Goal: Transaction & Acquisition: Purchase product/service

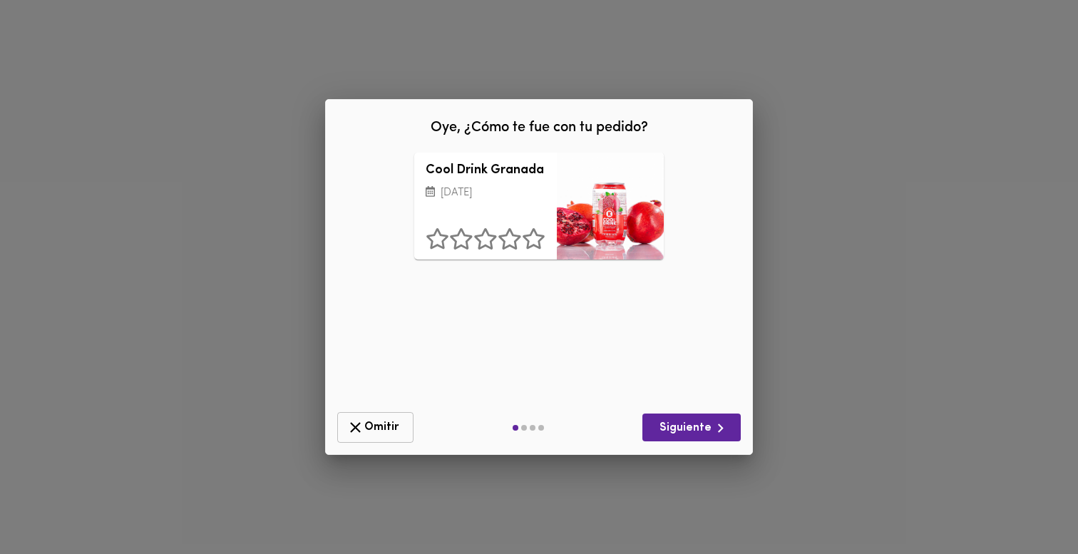
click at [381, 419] on span "Omitir" at bounding box center [375, 427] width 58 height 18
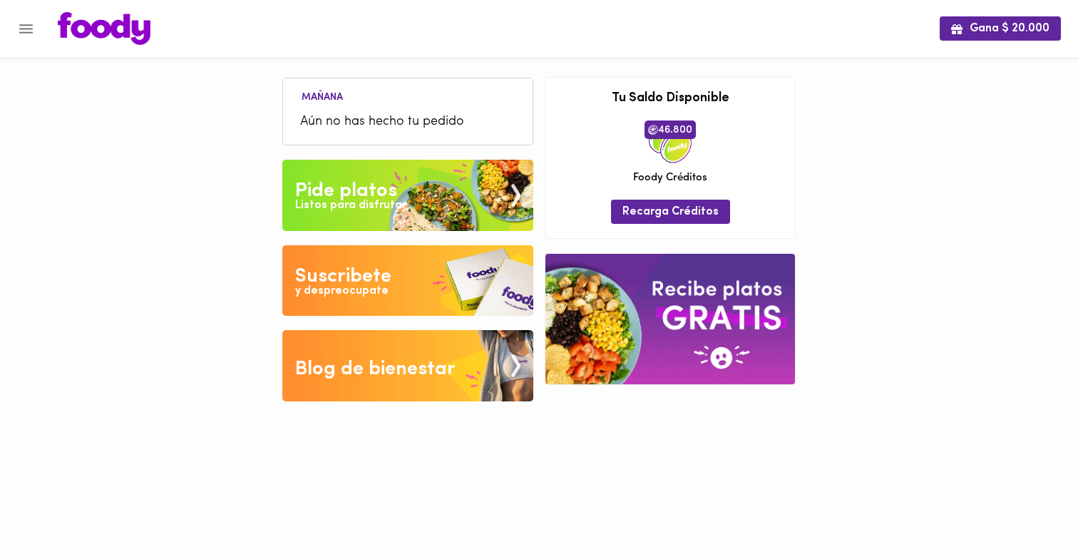
drag, startPoint x: 381, startPoint y: 419, endPoint x: 381, endPoint y: 308, distance: 111.2
click at [381, 314] on div "Mañana Aún no has hecho tu pedido Tu pago contraentrega por $- está pendiente ,…" at bounding box center [539, 211] width 535 height 423
click at [114, 195] on div "Gana $ 20.000 Mañana Aún no has hecho tu pedido Tu pago contraentrega por $- es…" at bounding box center [539, 211] width 1078 height 423
click at [369, 202] on div "Listos para disfrutar" at bounding box center [350, 205] width 111 height 16
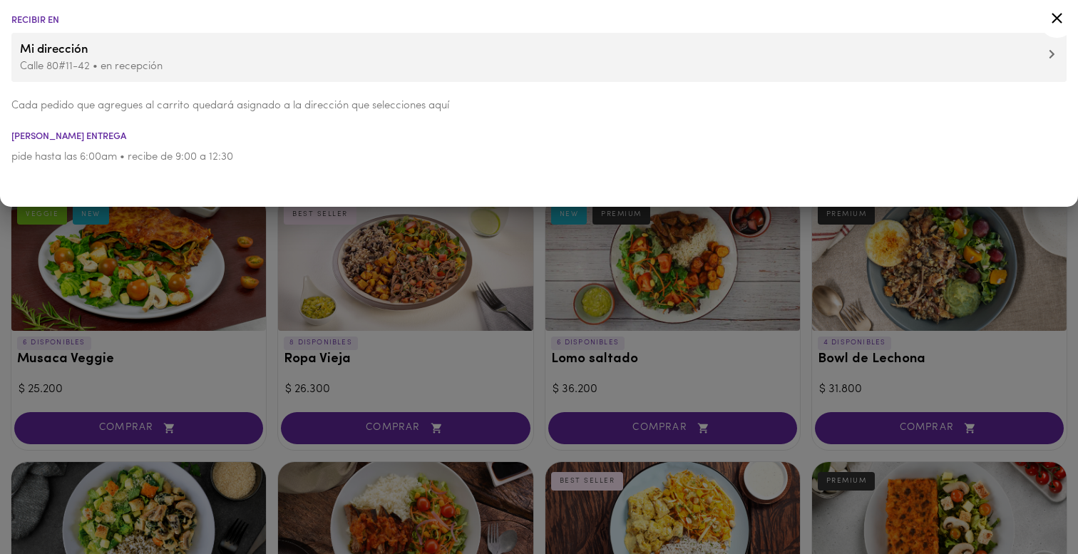
click at [269, 330] on div at bounding box center [539, 277] width 1078 height 554
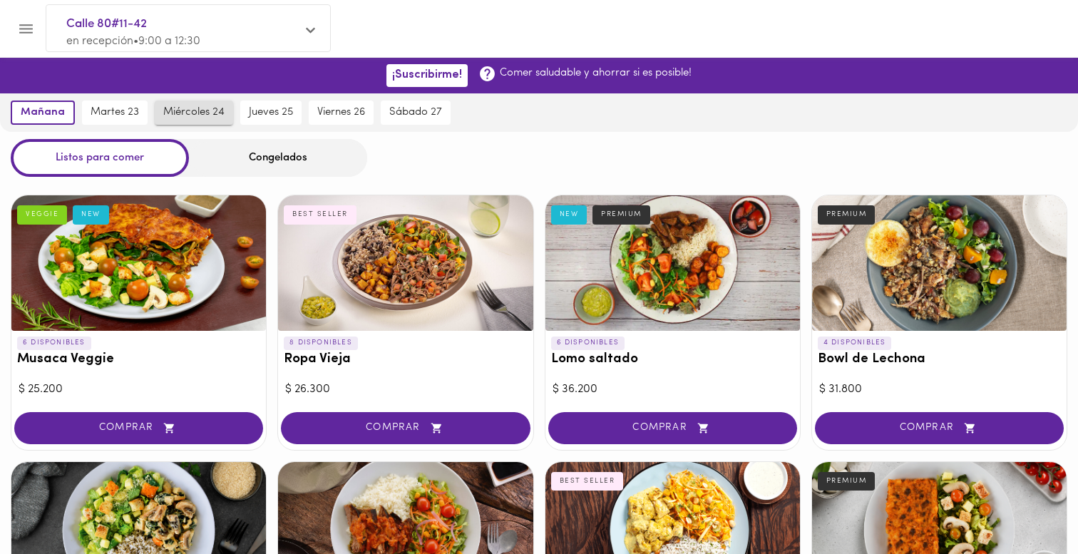
click at [192, 111] on span "miércoles 24" at bounding box center [193, 112] width 61 height 13
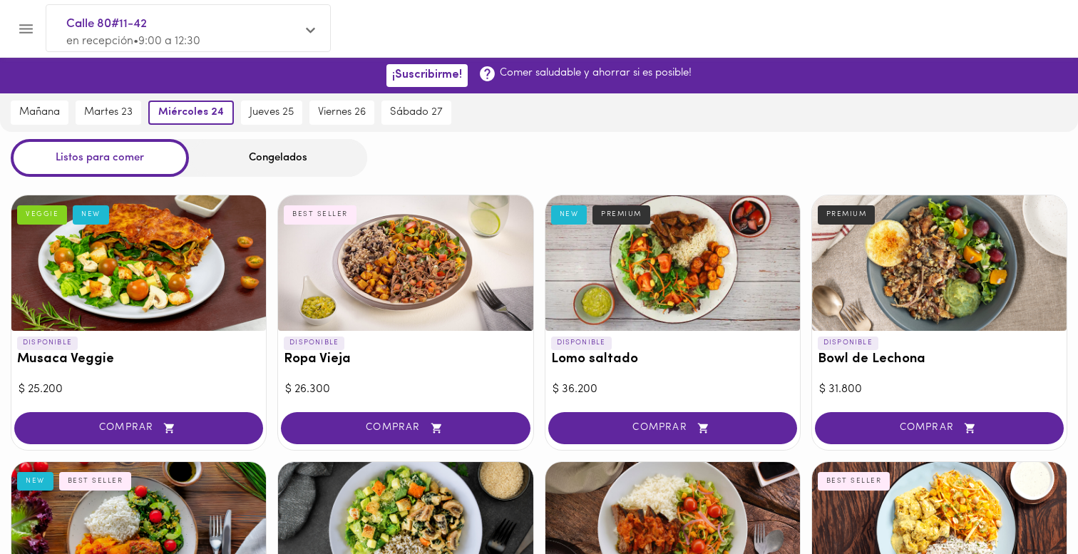
click at [270, 144] on div "Congelados" at bounding box center [278, 158] width 178 height 38
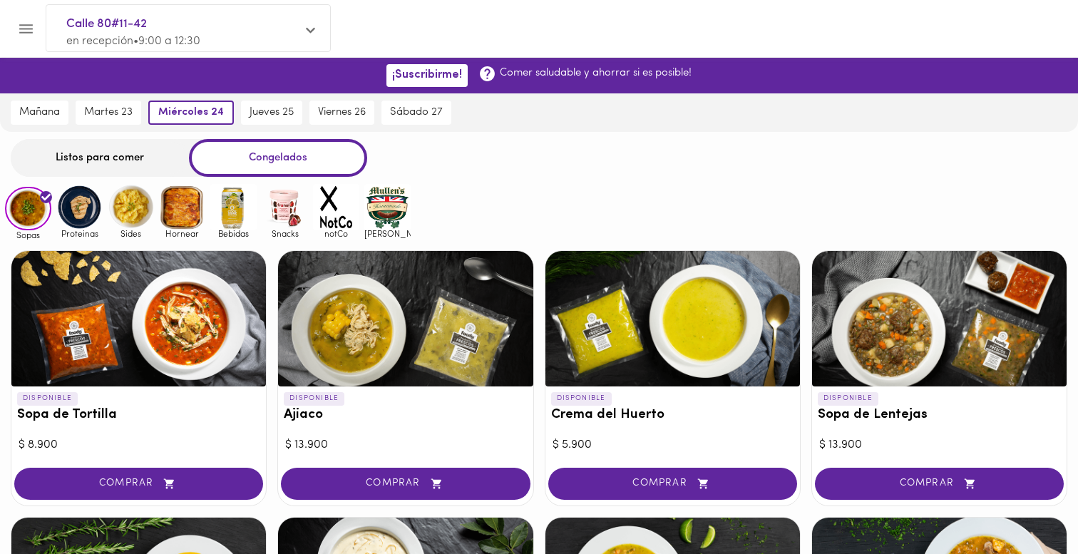
click at [227, 215] on img at bounding box center [233, 207] width 46 height 46
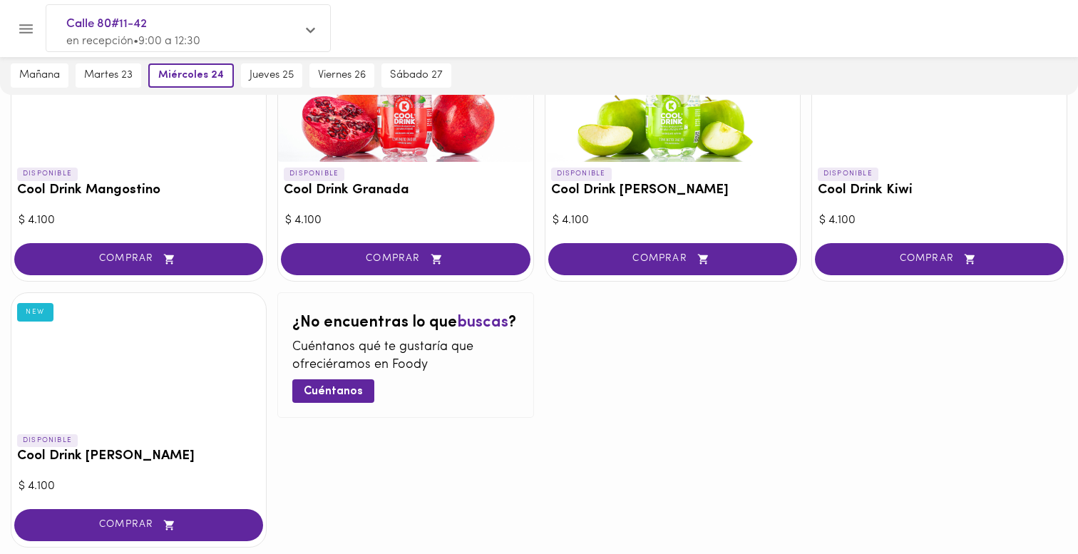
scroll to position [229, 0]
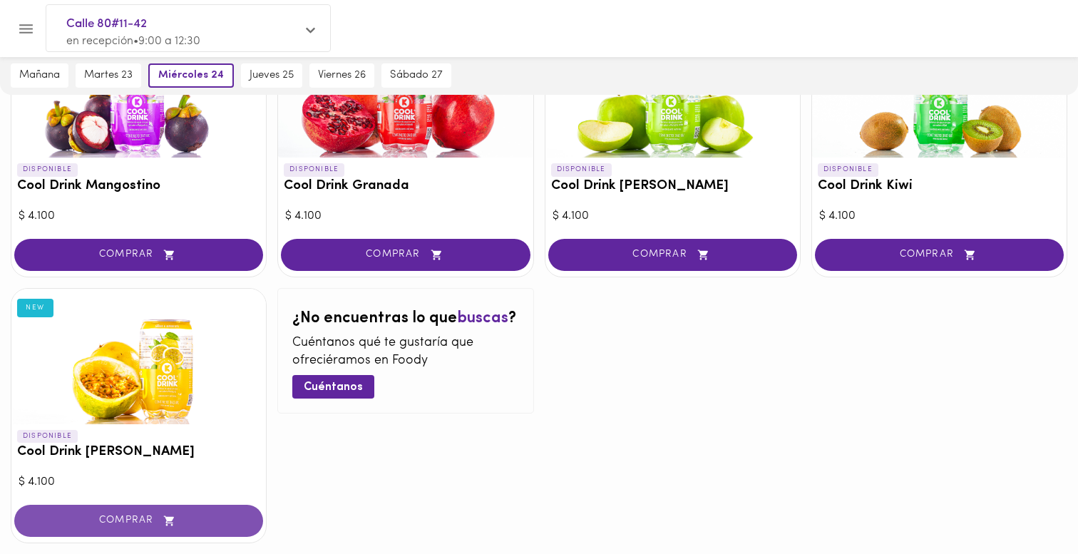
click at [200, 517] on span "COMPRAR" at bounding box center [138, 521] width 213 height 12
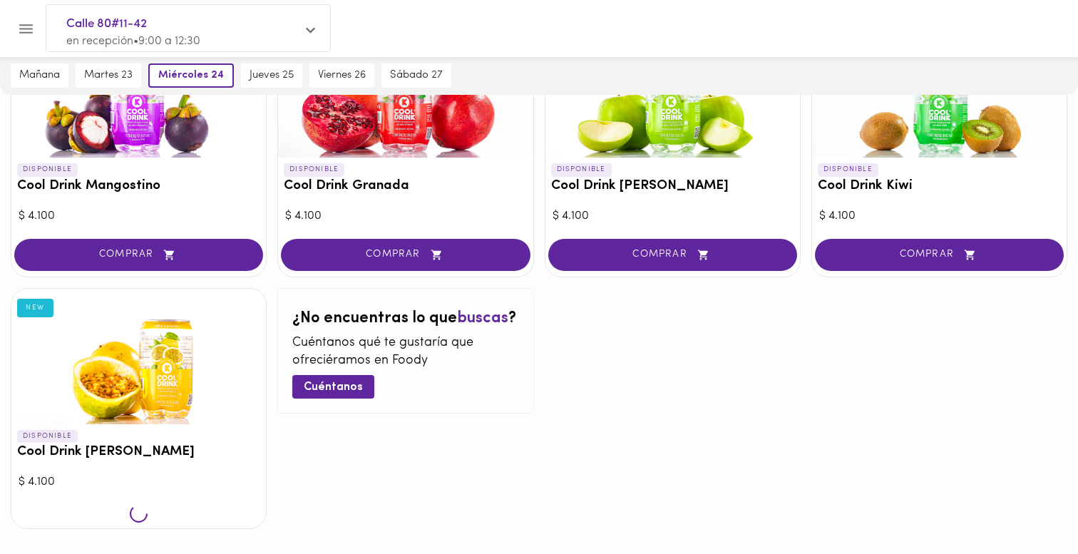
scroll to position [230, 0]
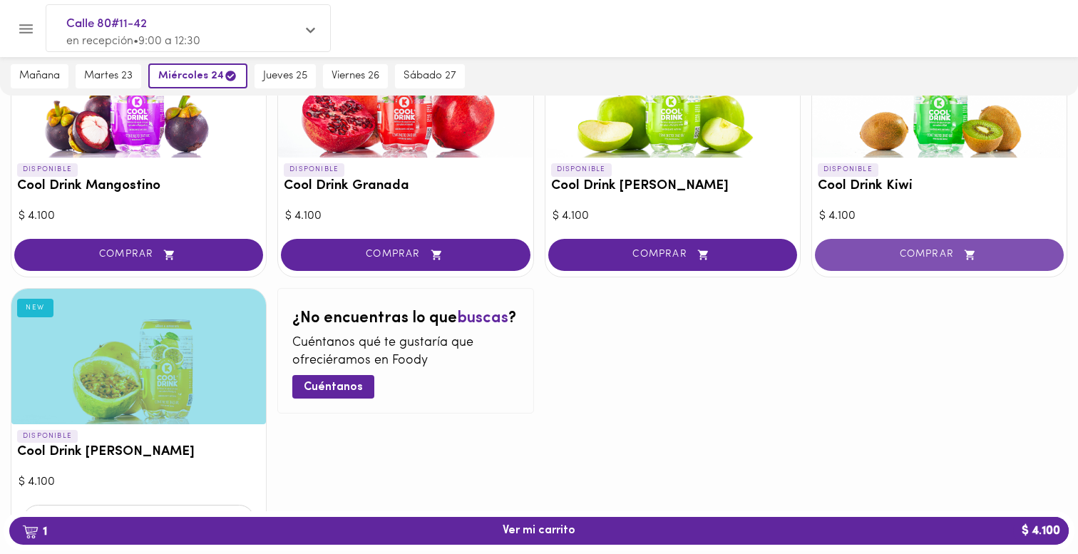
click at [911, 260] on span "COMPRAR" at bounding box center [939, 255] width 213 height 12
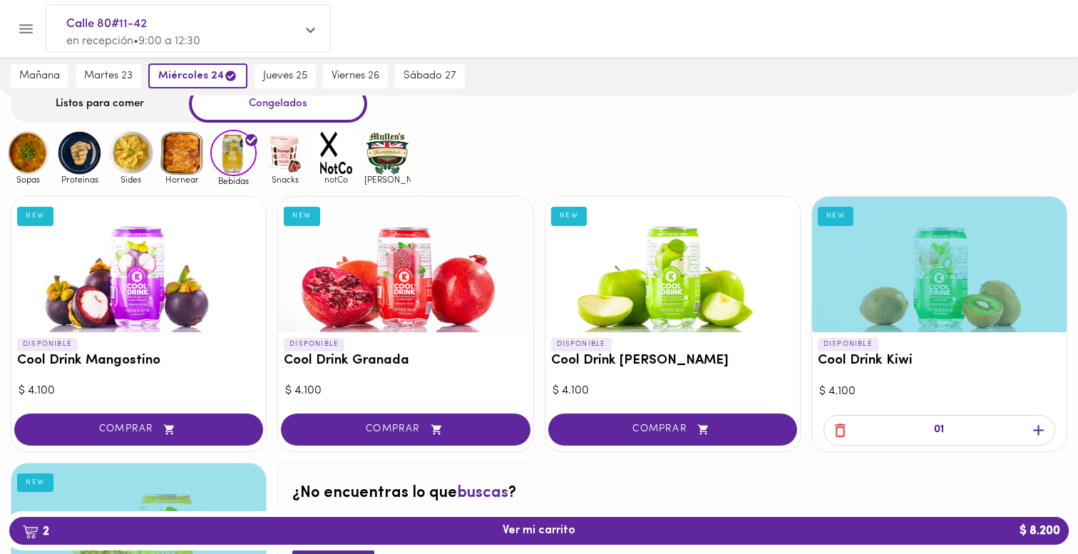
scroll to position [0, 0]
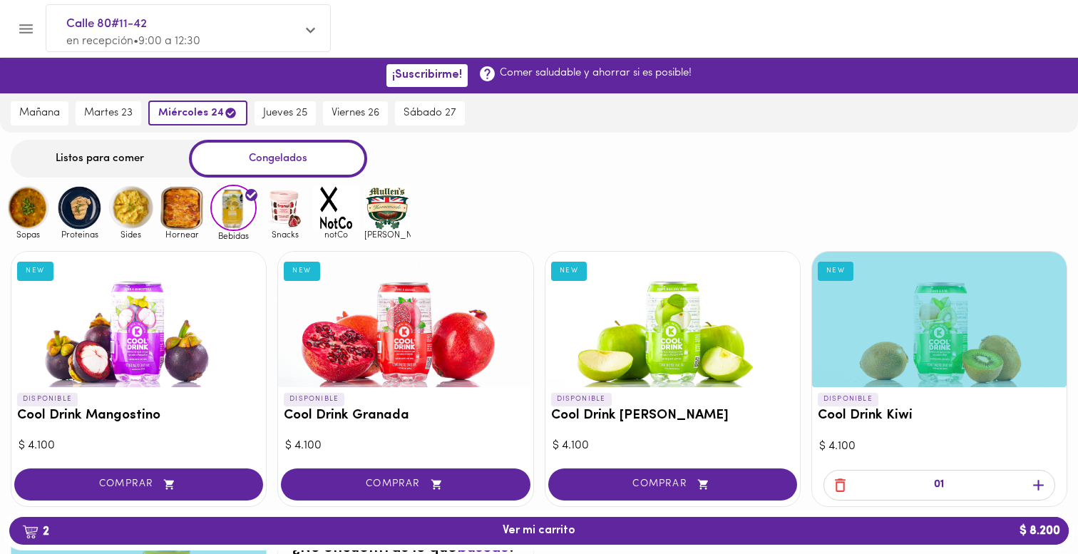
click at [77, 204] on img at bounding box center [79, 208] width 46 height 46
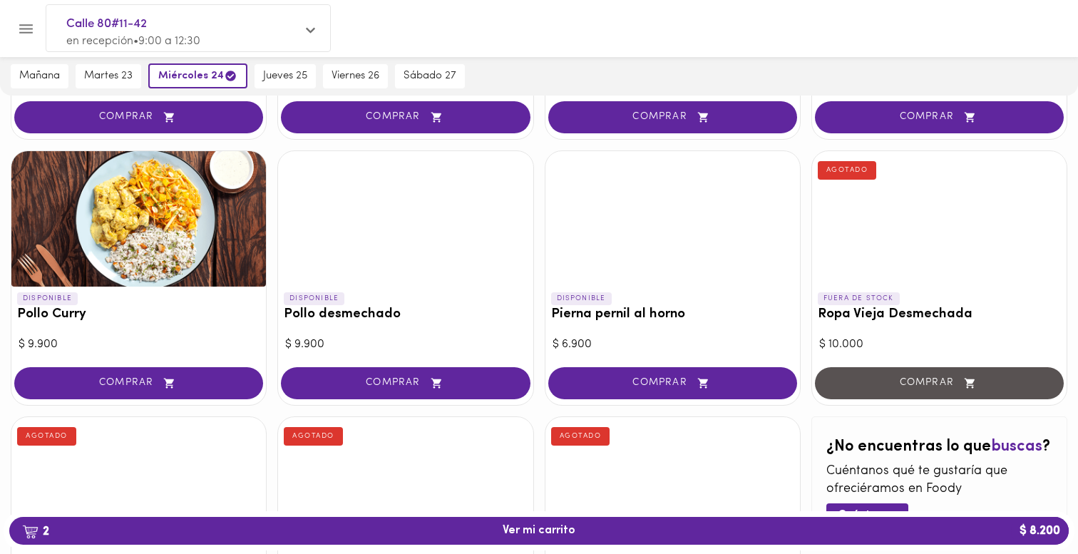
scroll to position [410, 0]
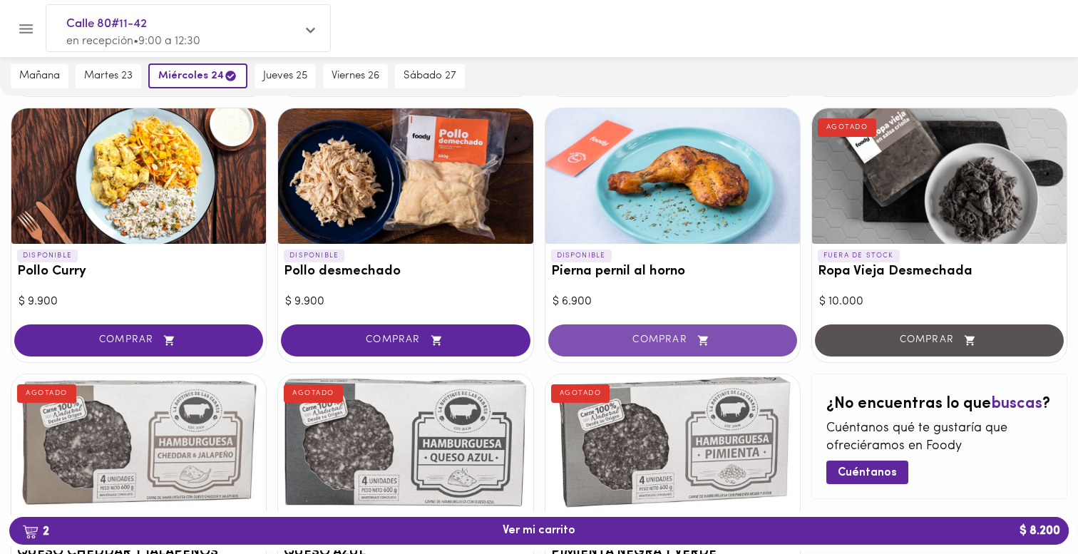
click at [636, 343] on span "COMPRAR" at bounding box center [672, 340] width 213 height 12
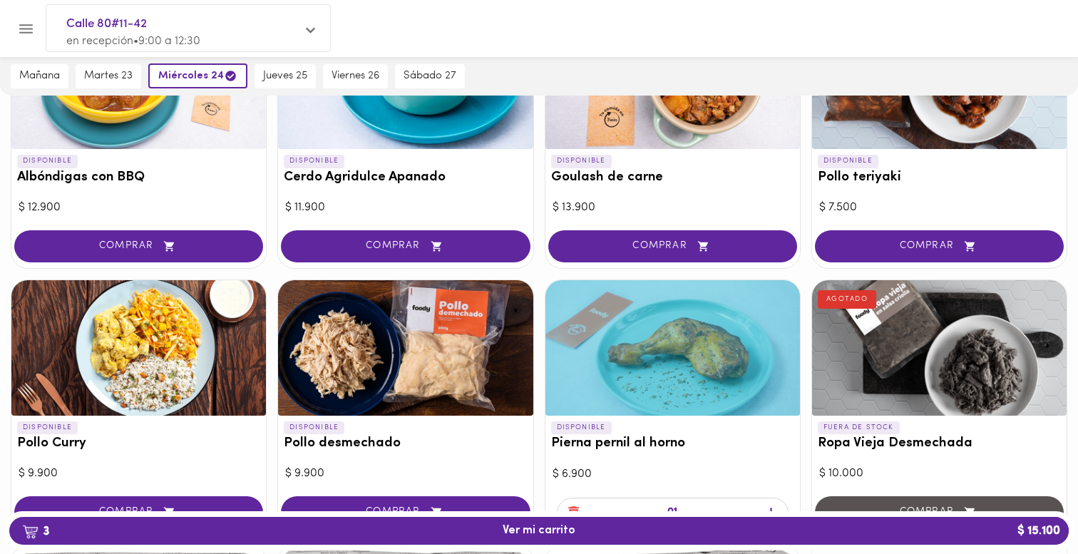
scroll to position [0, 0]
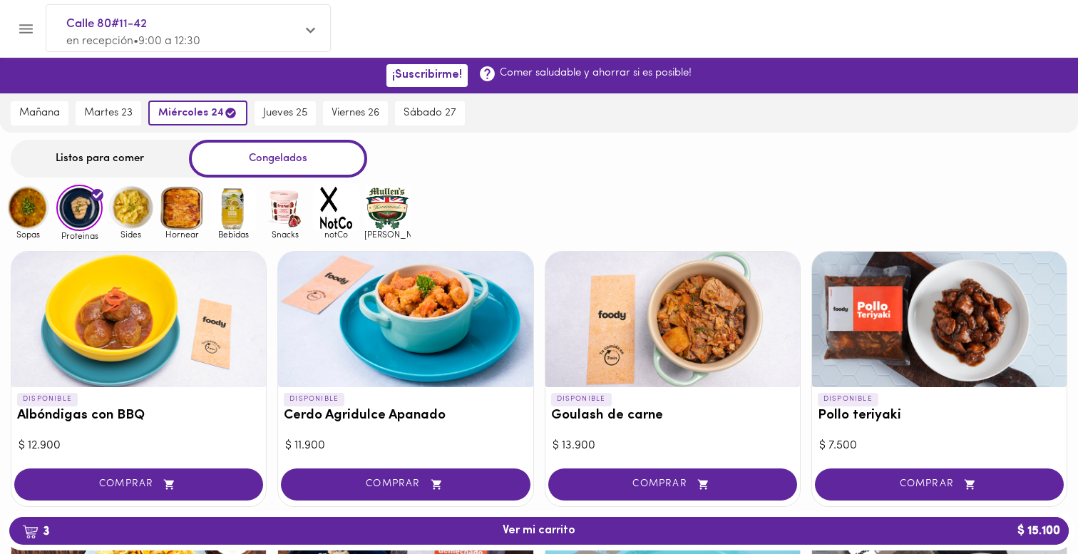
click at [40, 213] on img at bounding box center [28, 208] width 46 height 46
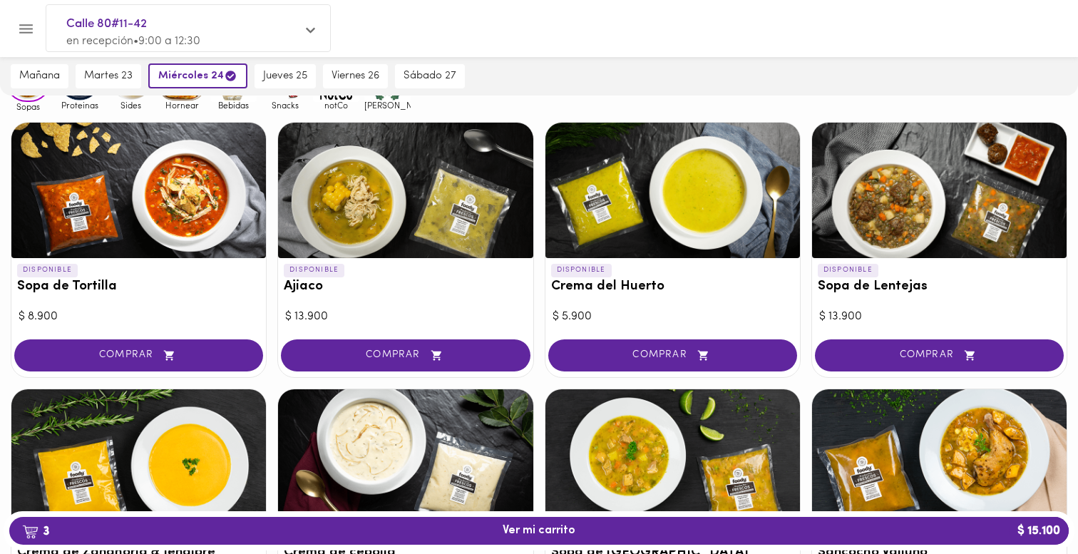
scroll to position [120, 0]
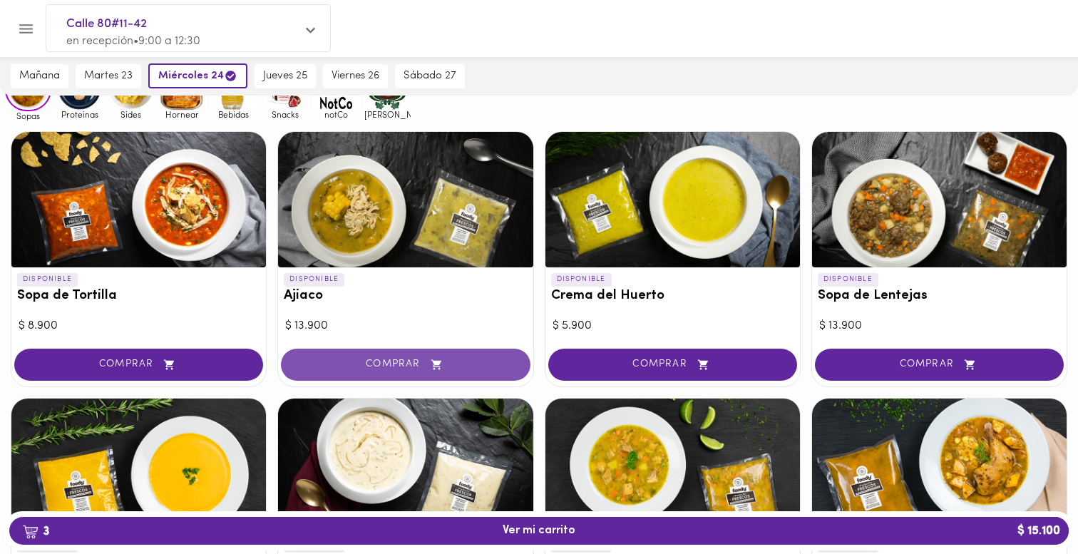
click at [342, 364] on span "COMPRAR" at bounding box center [405, 365] width 213 height 12
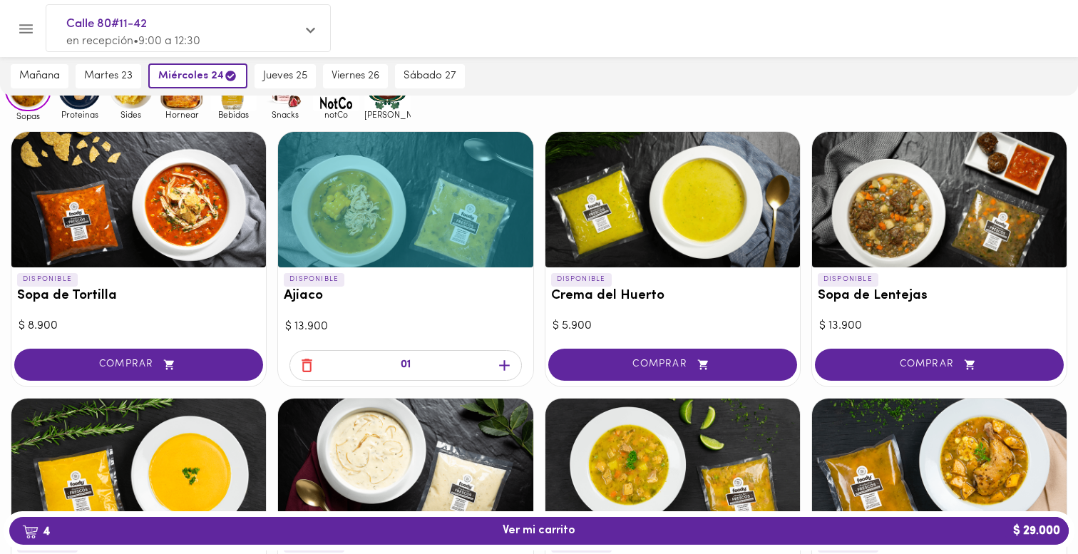
click at [505, 368] on icon "button" at bounding box center [504, 365] width 18 height 18
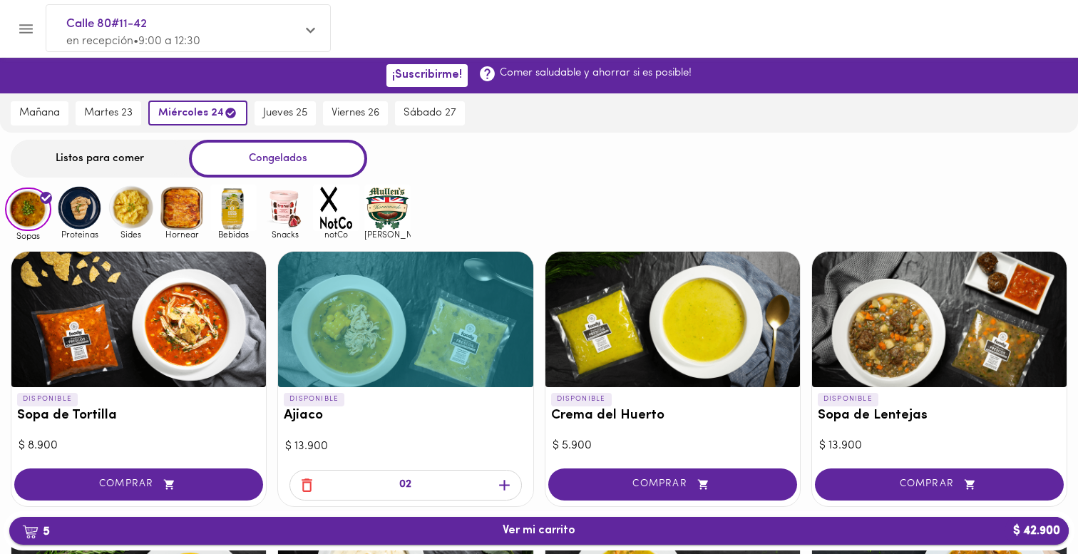
click at [677, 535] on span "5 Ver mi carrito $ 42.900" at bounding box center [539, 531] width 1036 height 14
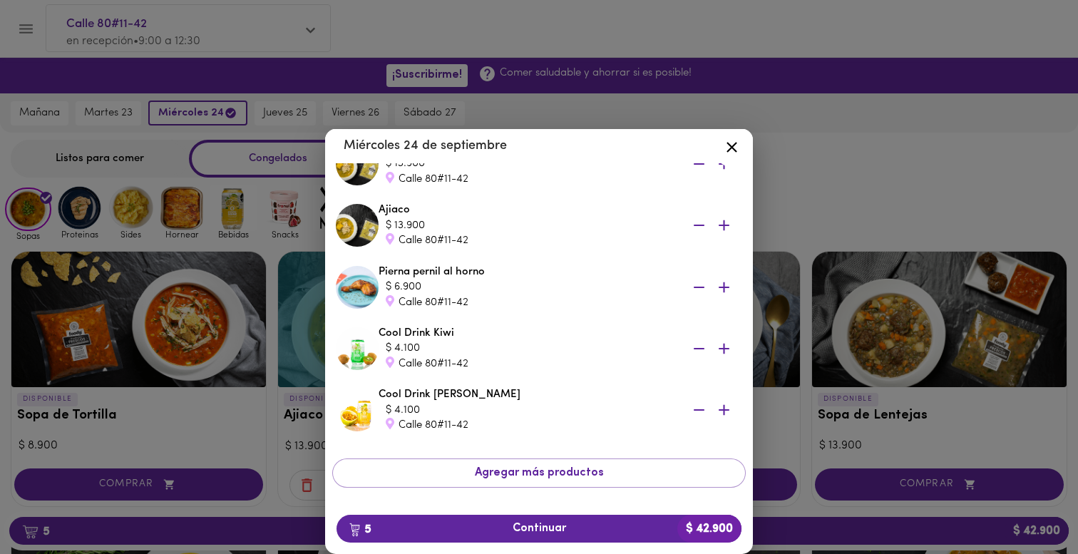
scroll to position [82, 0]
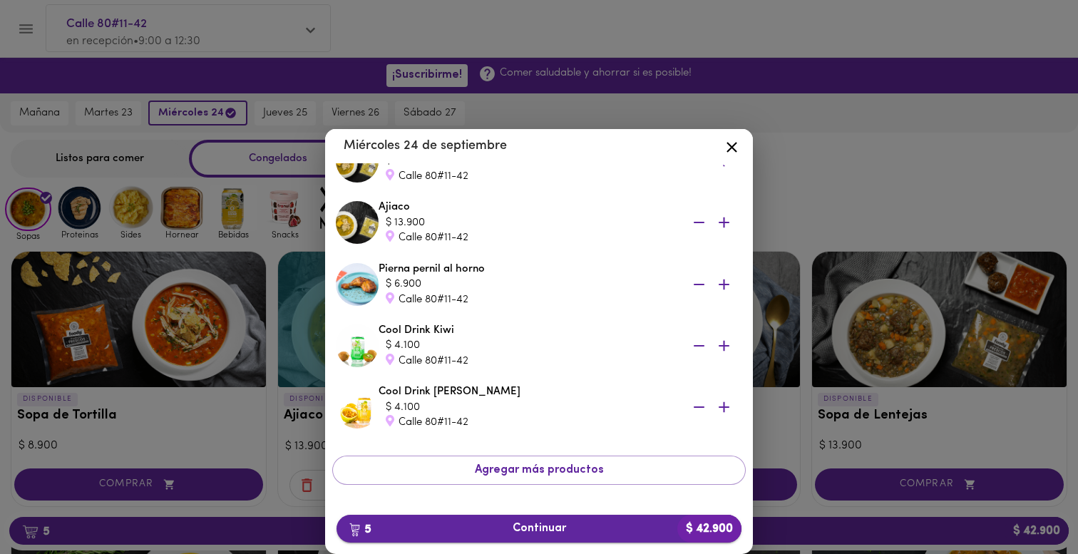
click at [515, 524] on span "5 Continuar $ 42.900" at bounding box center [539, 529] width 382 height 14
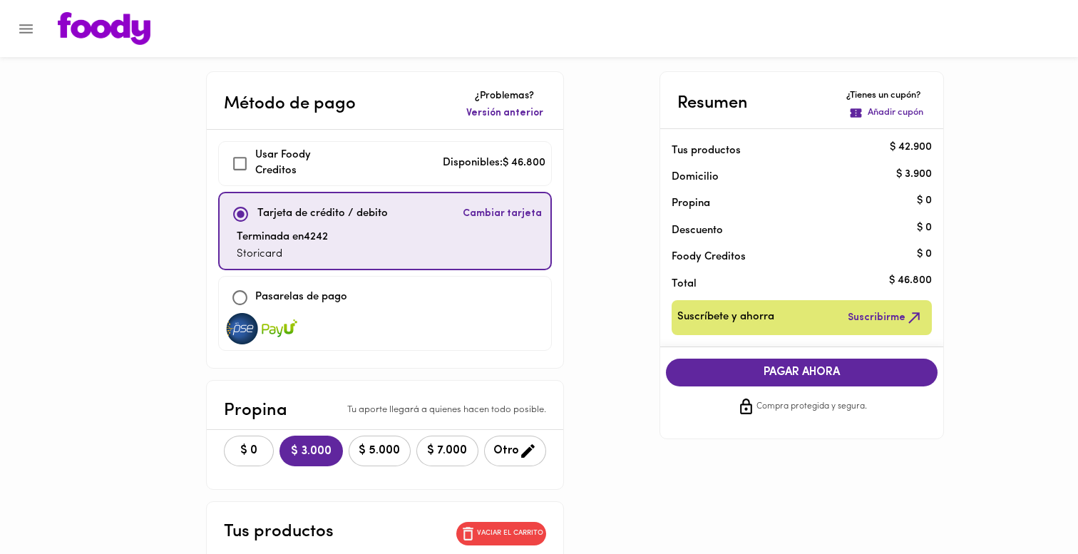
checkbox input "true"
click at [239, 458] on button "$ 0" at bounding box center [249, 451] width 50 height 31
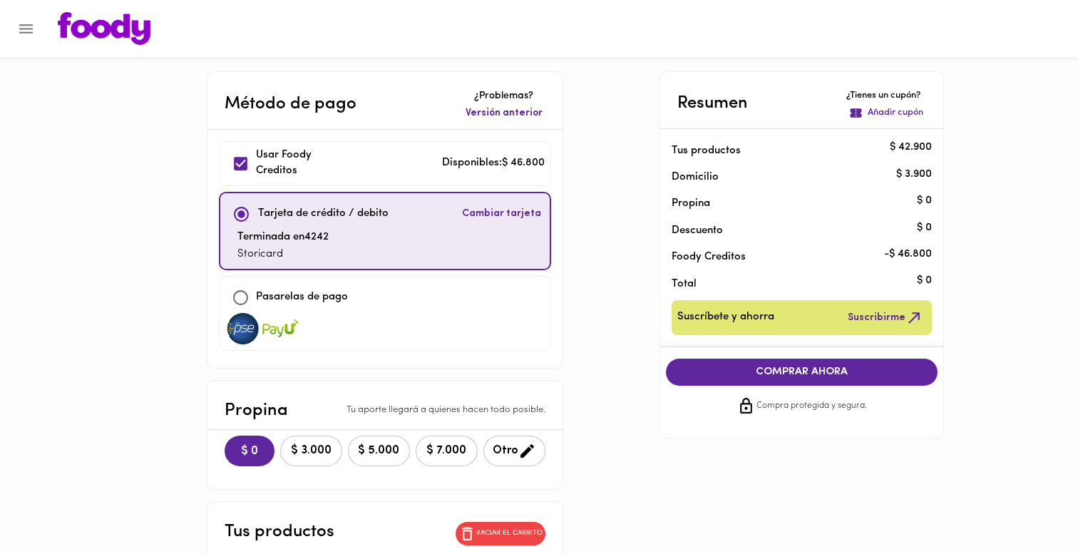
click at [87, 27] on img at bounding box center [104, 28] width 93 height 33
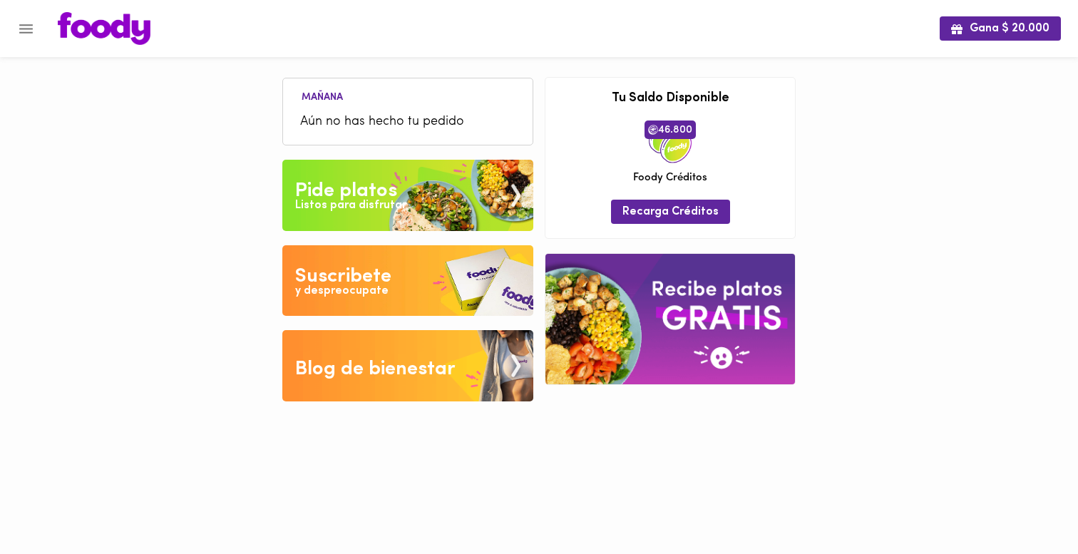
click at [319, 183] on div "Pide platos" at bounding box center [346, 191] width 102 height 29
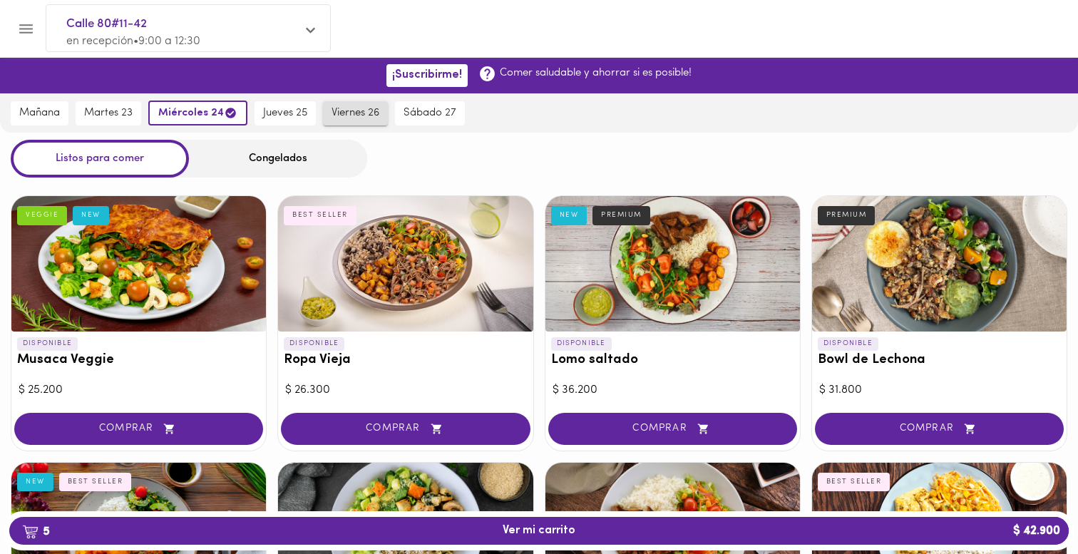
click at [360, 114] on span "viernes 26" at bounding box center [355, 113] width 48 height 13
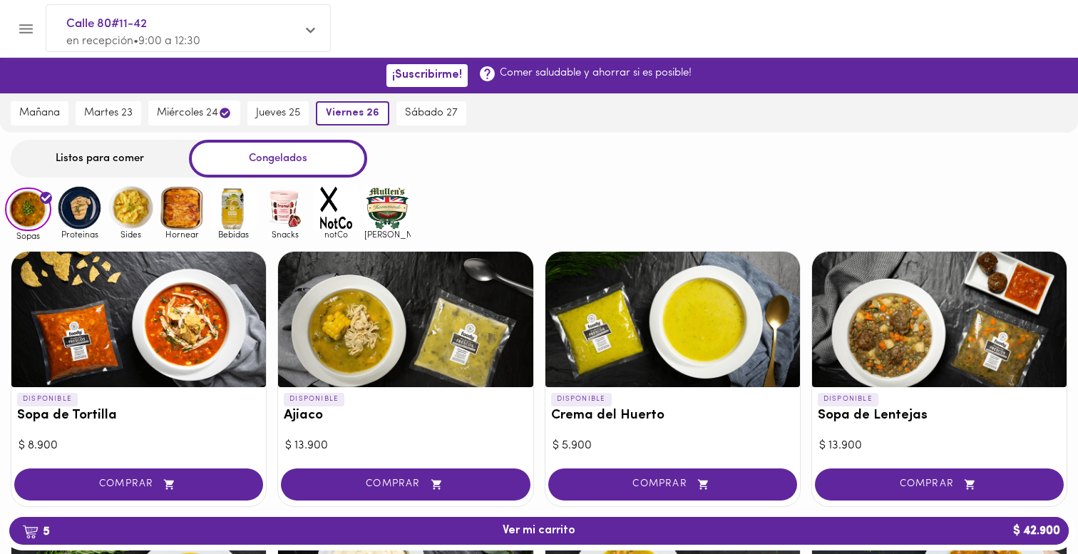
click at [234, 215] on img at bounding box center [233, 208] width 46 height 46
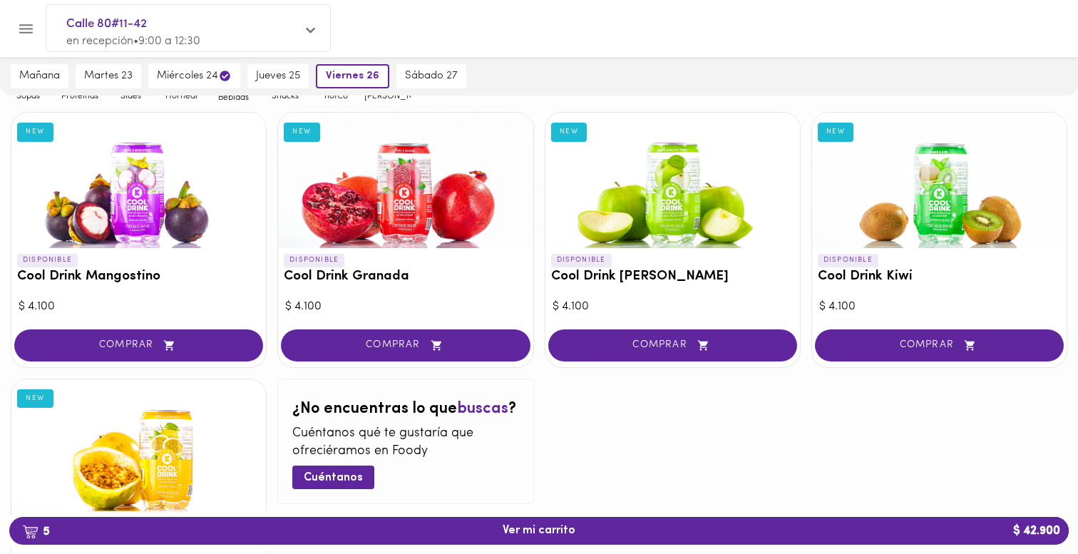
scroll to position [143, 0]
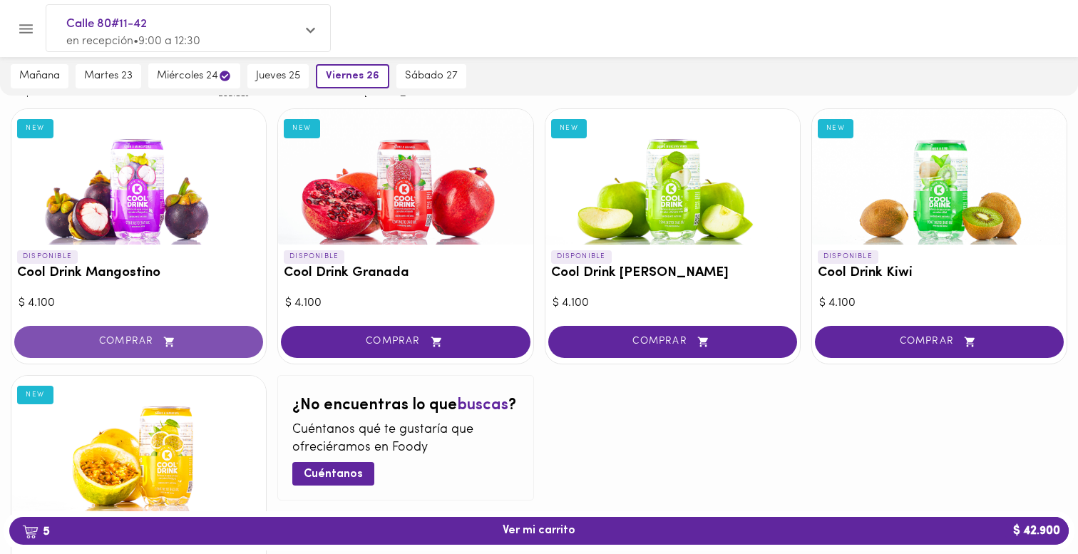
click at [198, 343] on span "COMPRAR" at bounding box center [138, 342] width 213 height 12
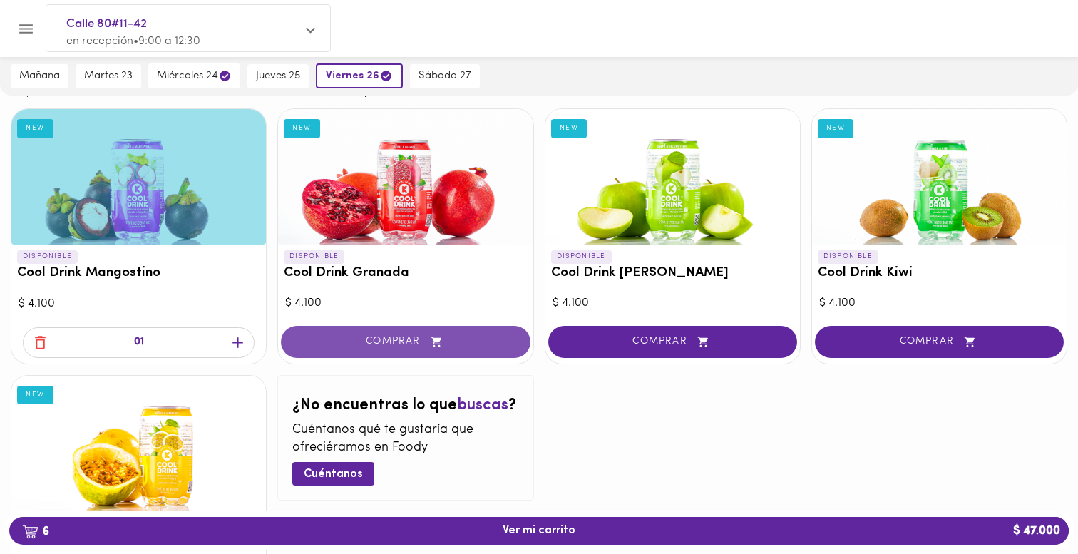
click at [359, 341] on span "COMPRAR" at bounding box center [405, 342] width 213 height 12
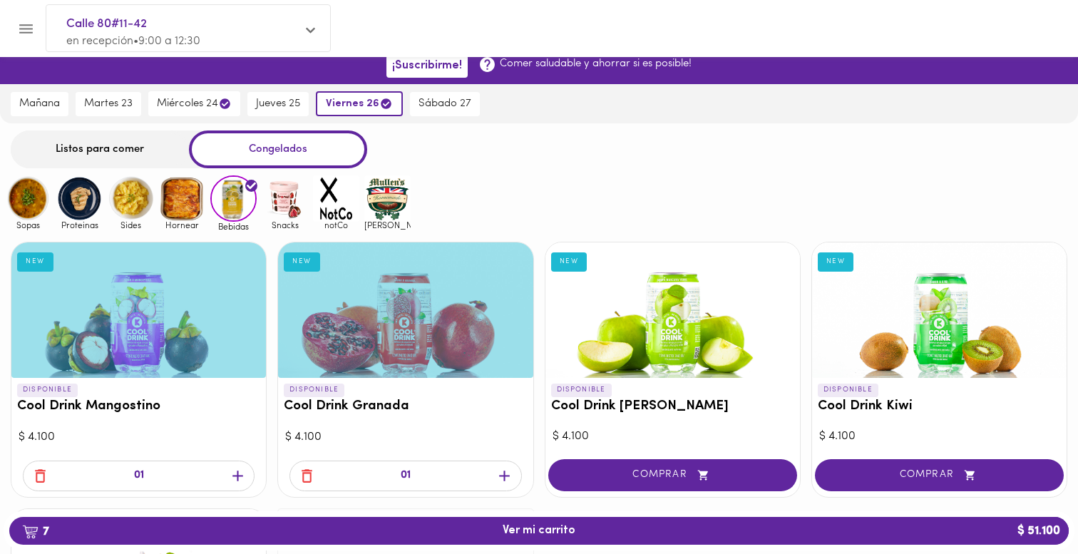
scroll to position [5, 0]
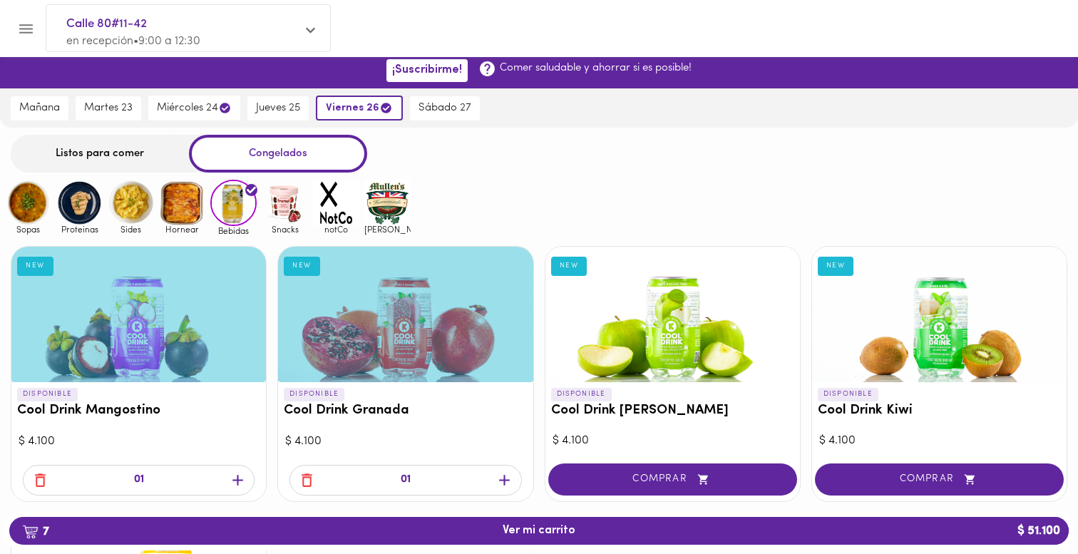
click at [176, 197] on img at bounding box center [182, 203] width 46 height 46
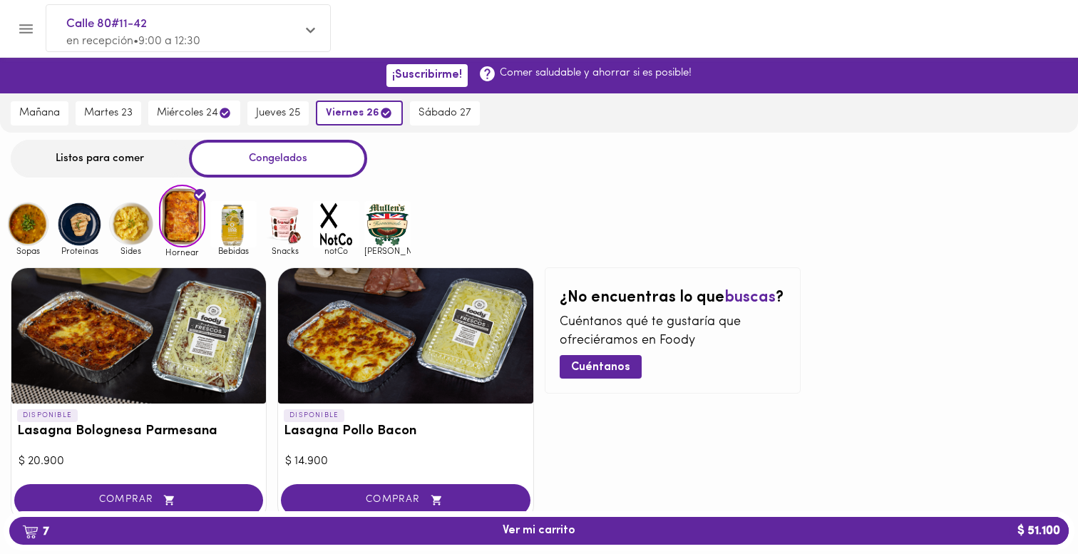
click at [131, 222] on img at bounding box center [131, 224] width 46 height 46
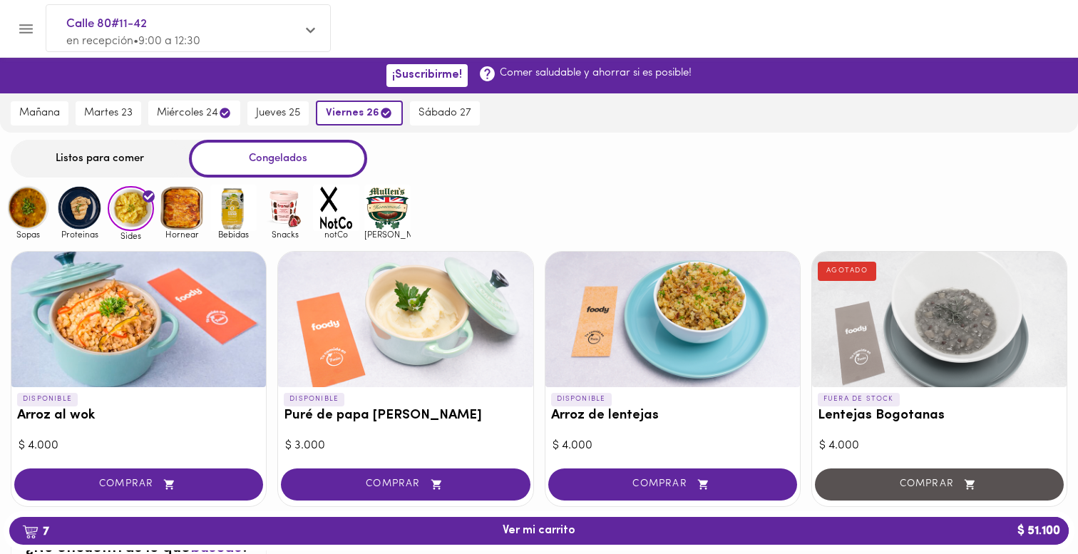
click at [37, 219] on img at bounding box center [28, 208] width 46 height 46
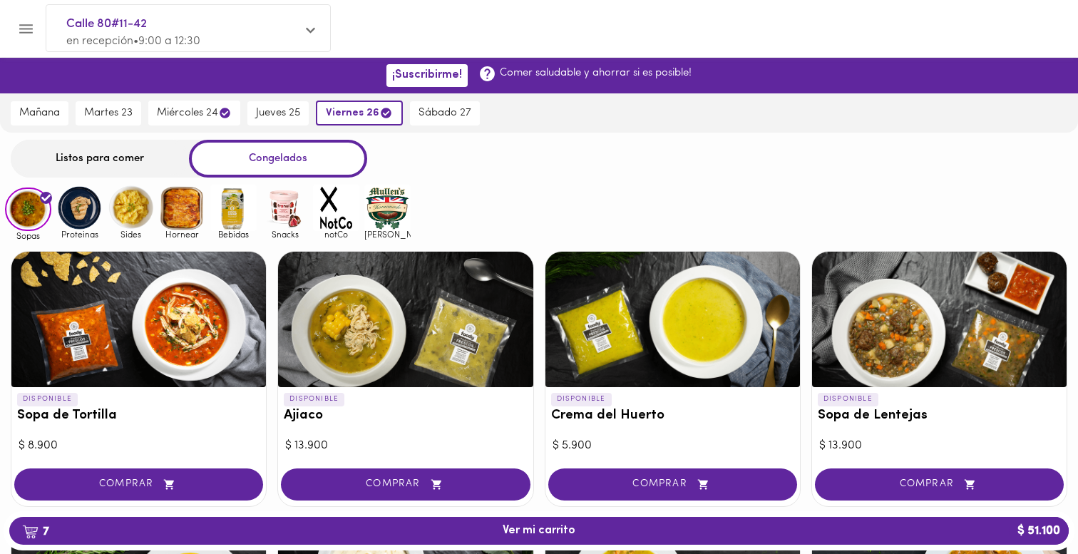
click at [381, 219] on img at bounding box center [387, 208] width 46 height 46
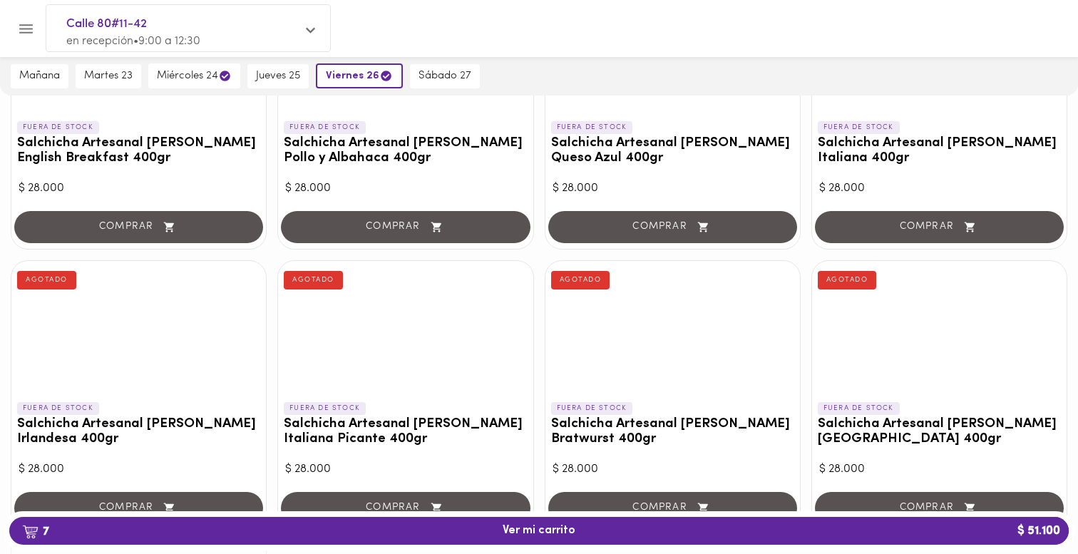
scroll to position [78, 0]
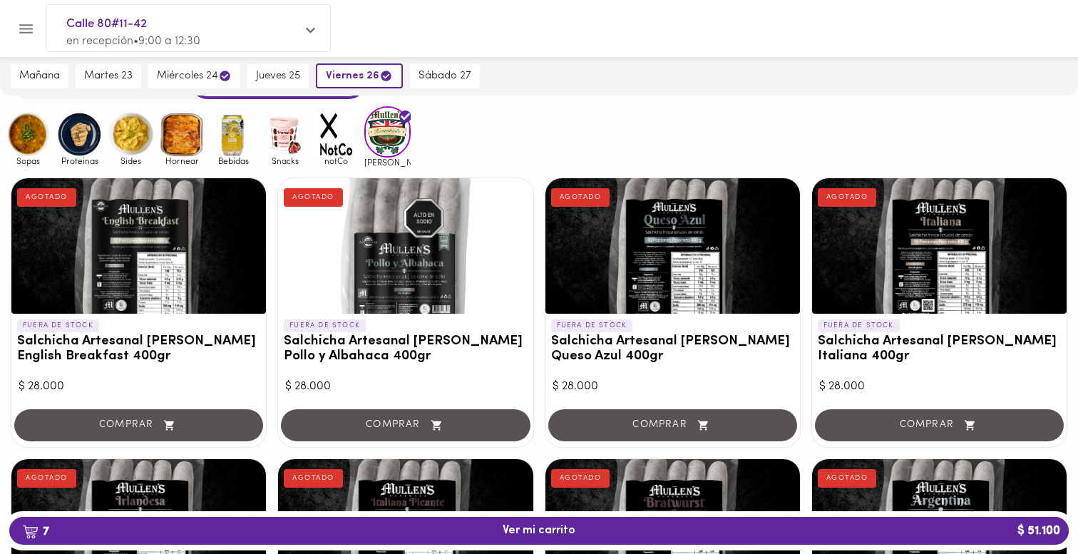
click at [329, 139] on img at bounding box center [336, 134] width 46 height 46
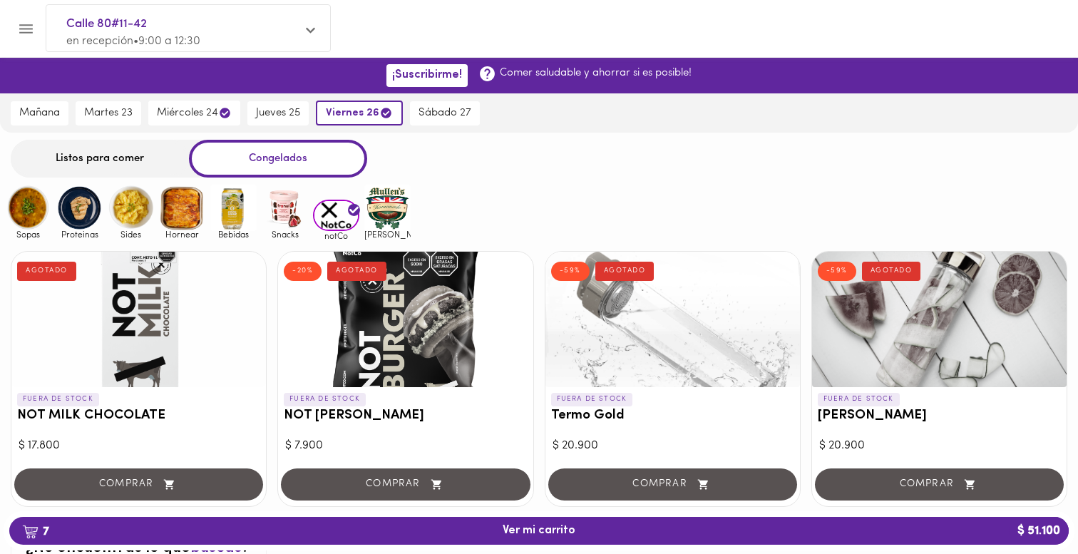
click at [284, 220] on img at bounding box center [285, 208] width 46 height 46
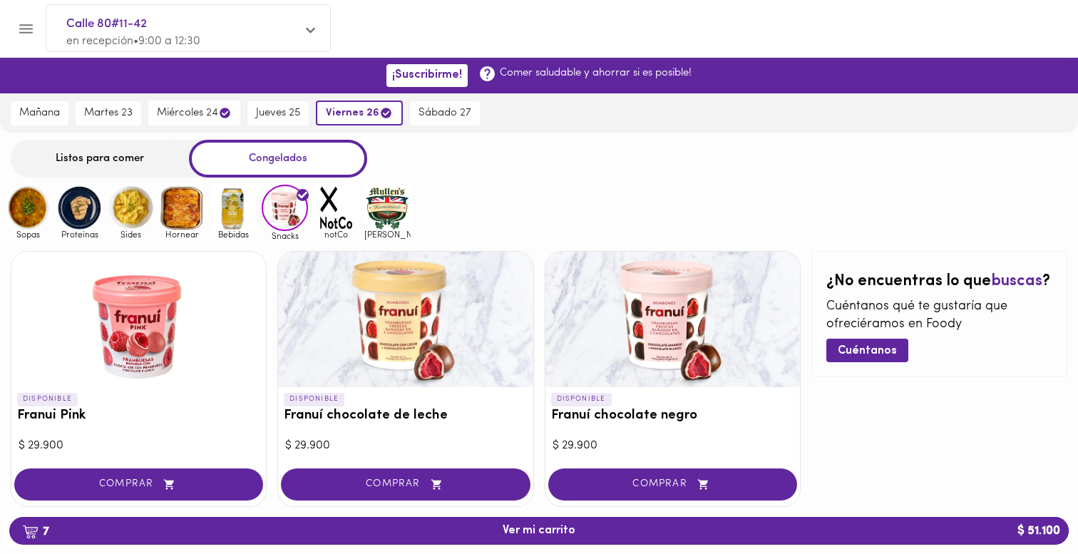
click at [232, 225] on img at bounding box center [233, 208] width 46 height 46
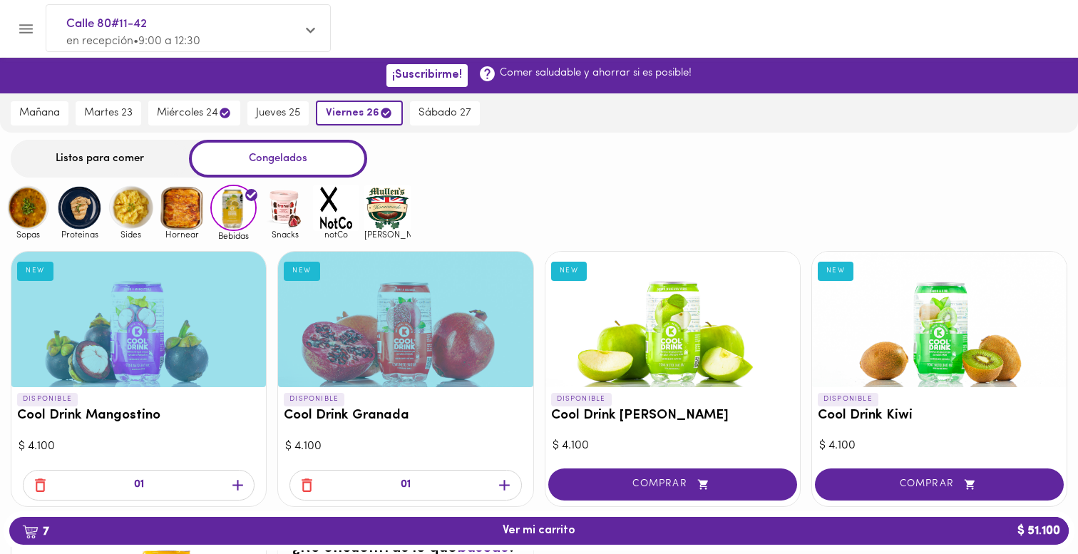
click at [176, 215] on img at bounding box center [182, 208] width 46 height 46
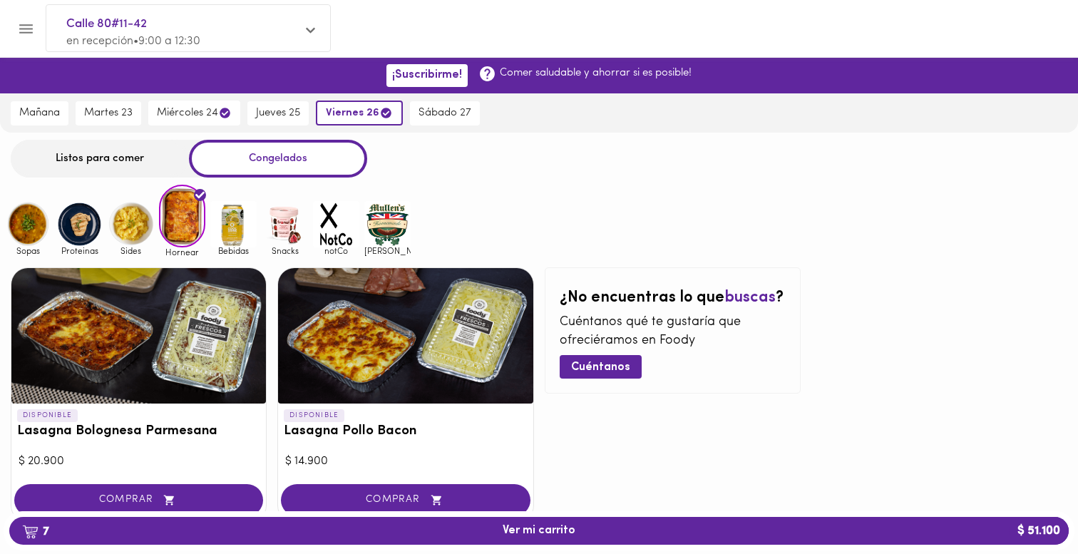
click at [130, 217] on img at bounding box center [131, 224] width 46 height 46
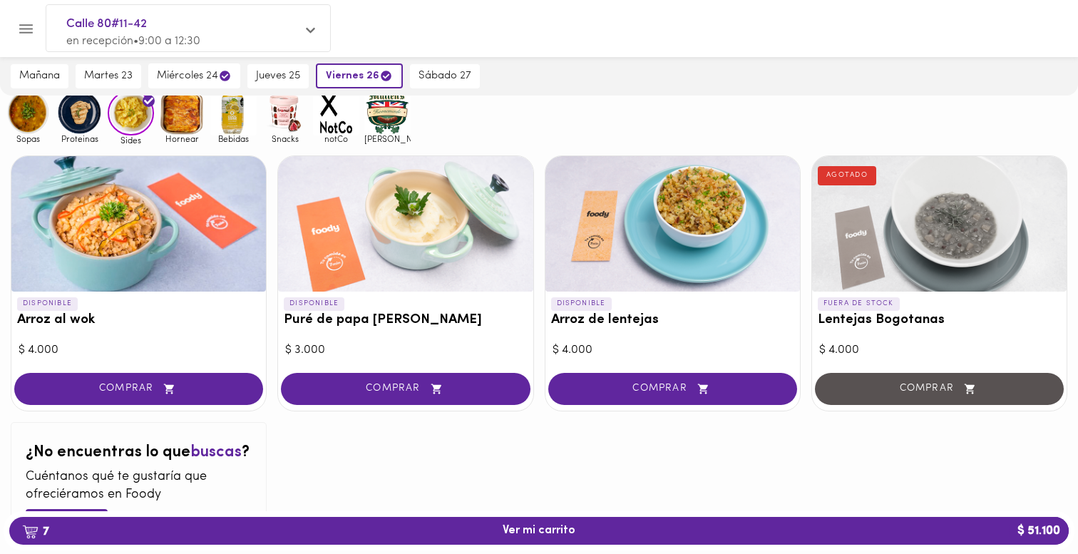
scroll to position [97, 0]
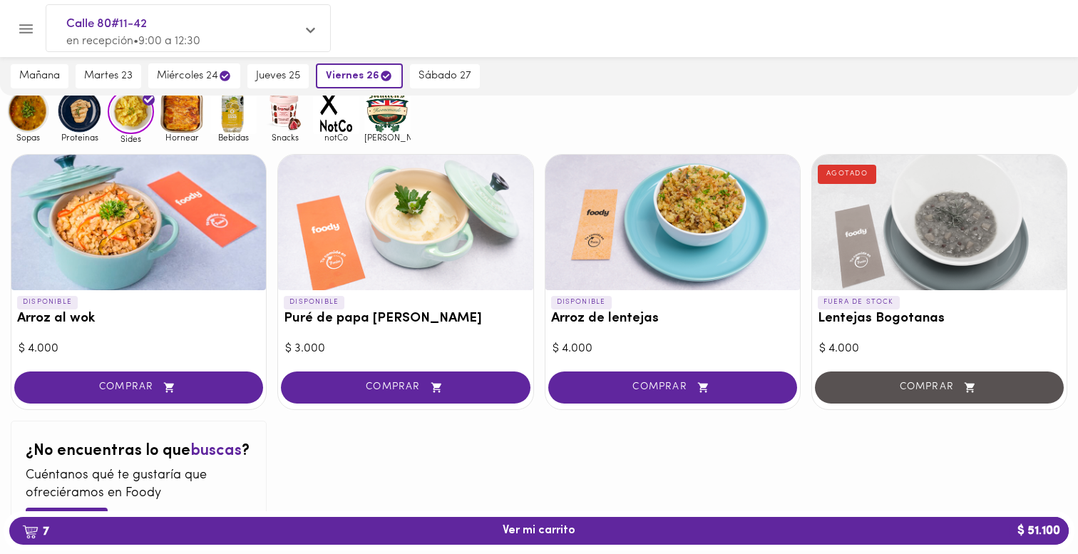
click at [81, 113] on img at bounding box center [79, 111] width 46 height 46
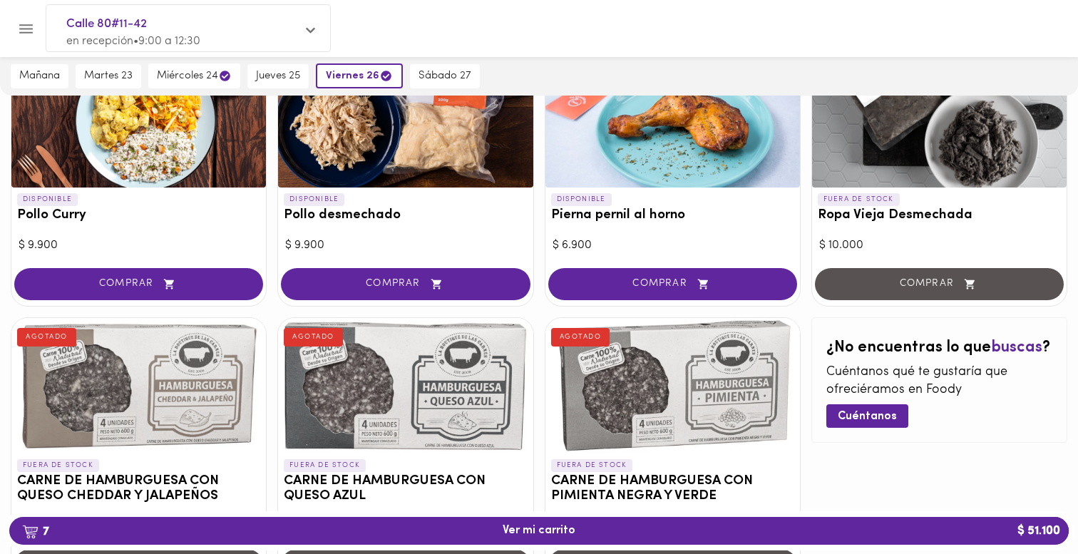
scroll to position [428, 0]
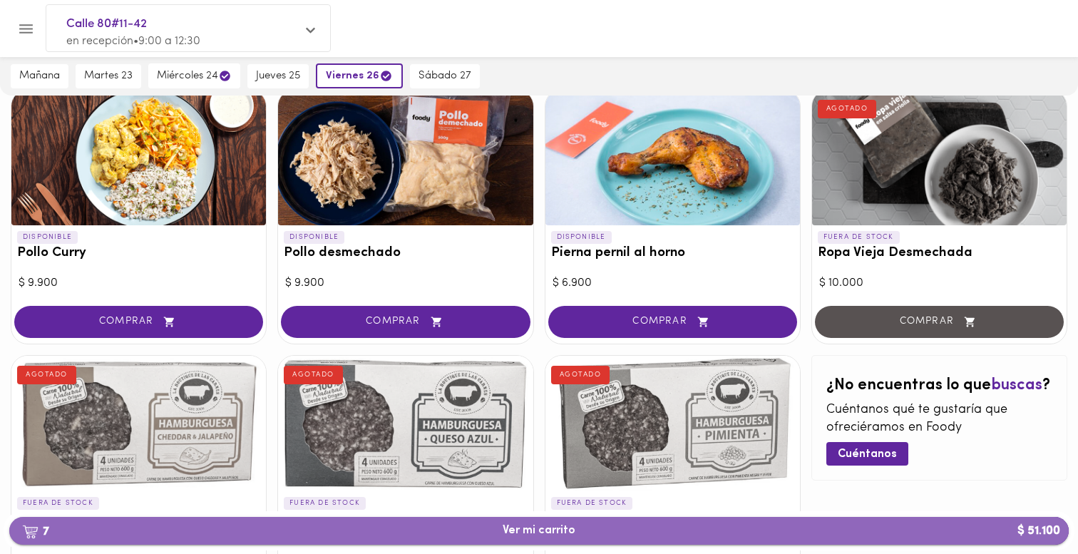
click at [511, 524] on span "7 Ver mi carrito $ 51.100" at bounding box center [539, 531] width 73 height 14
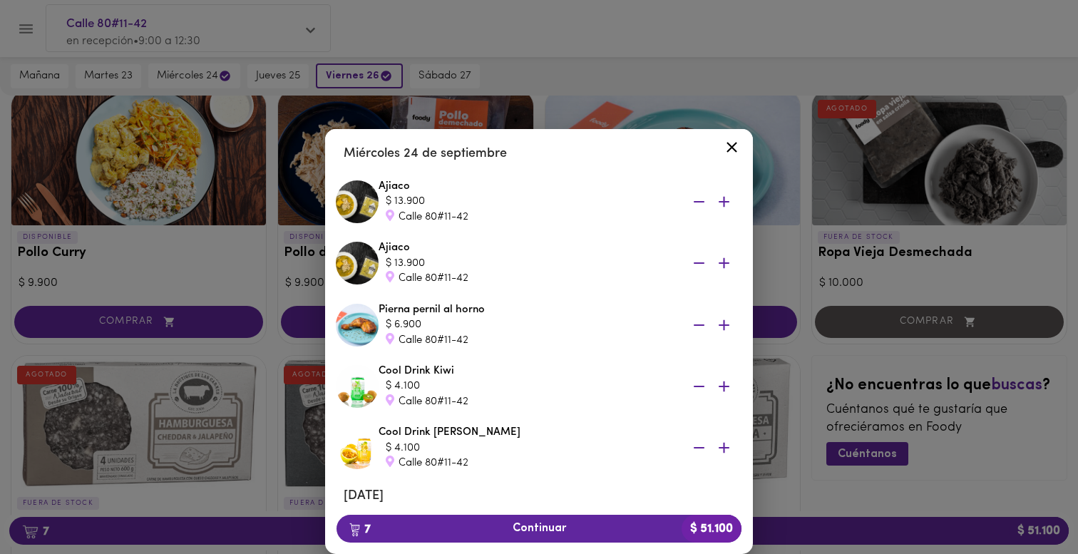
scroll to position [56, 0]
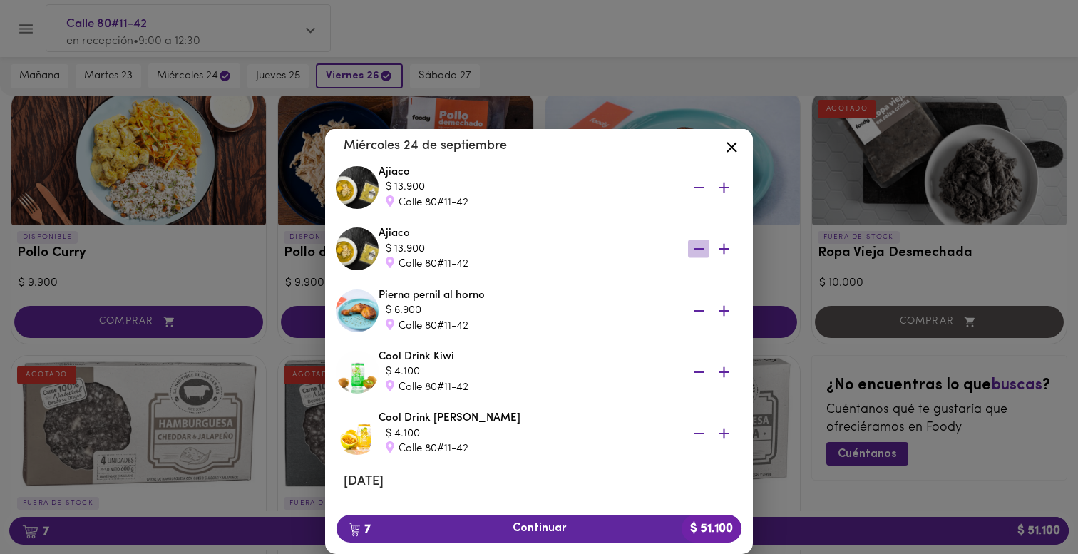
click at [702, 249] on icon "button" at bounding box center [699, 248] width 11 height 1
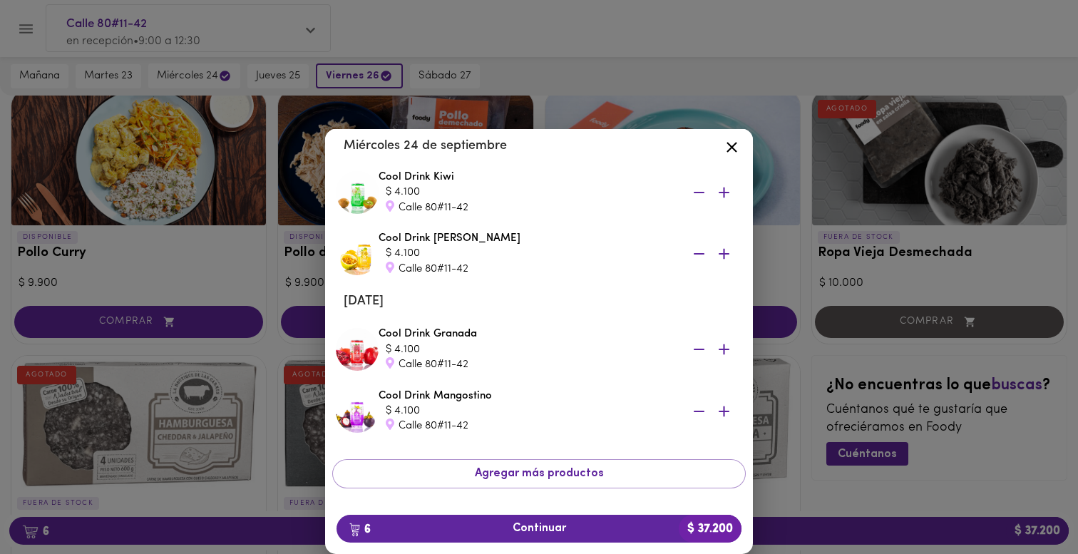
scroll to position [177, 0]
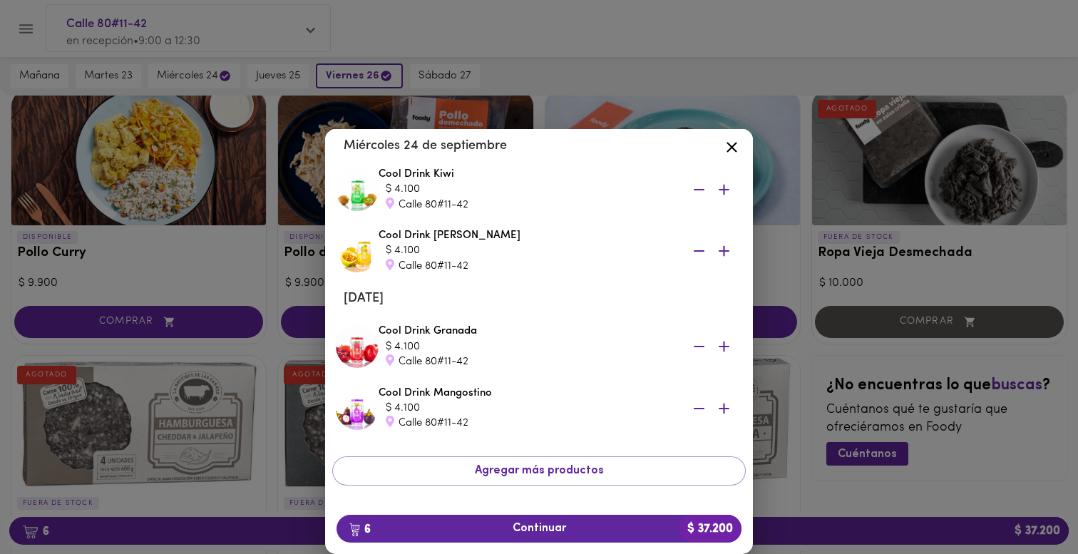
click at [577, 75] on div at bounding box center [539, 277] width 1078 height 554
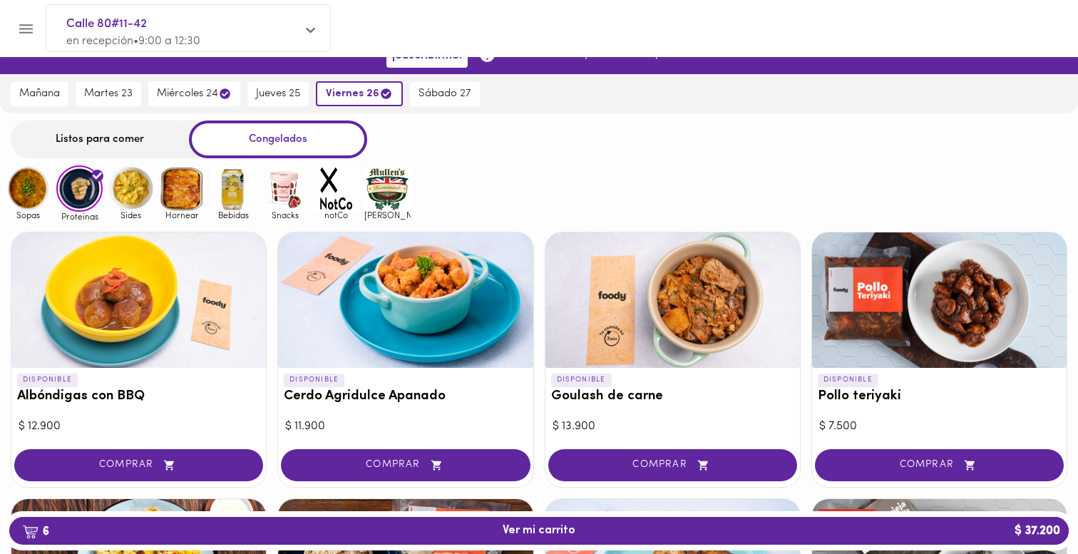
scroll to position [18, 0]
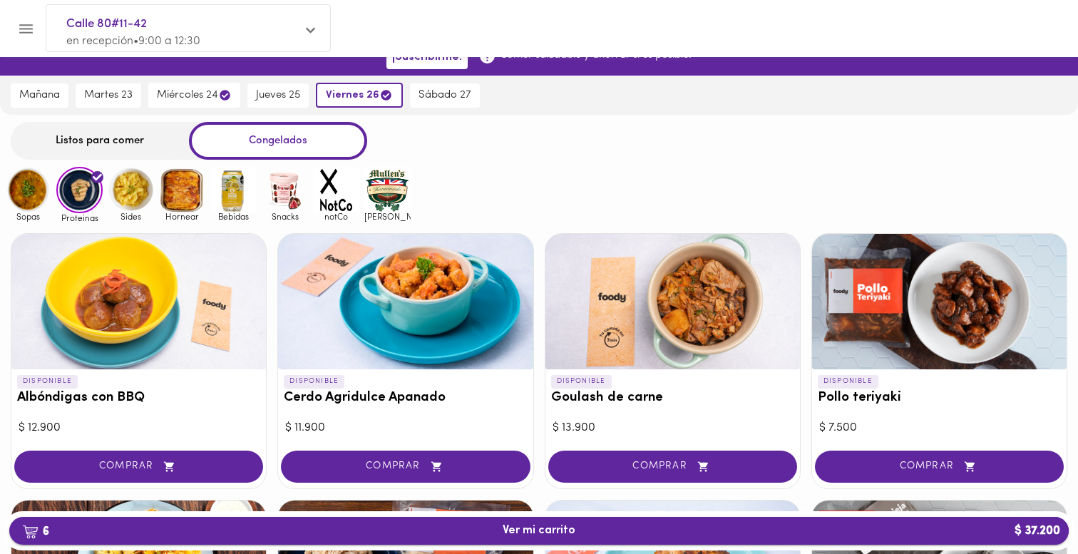
click at [326, 541] on button "6 Ver mi carrito $ 37.200" at bounding box center [538, 531] width 1059 height 28
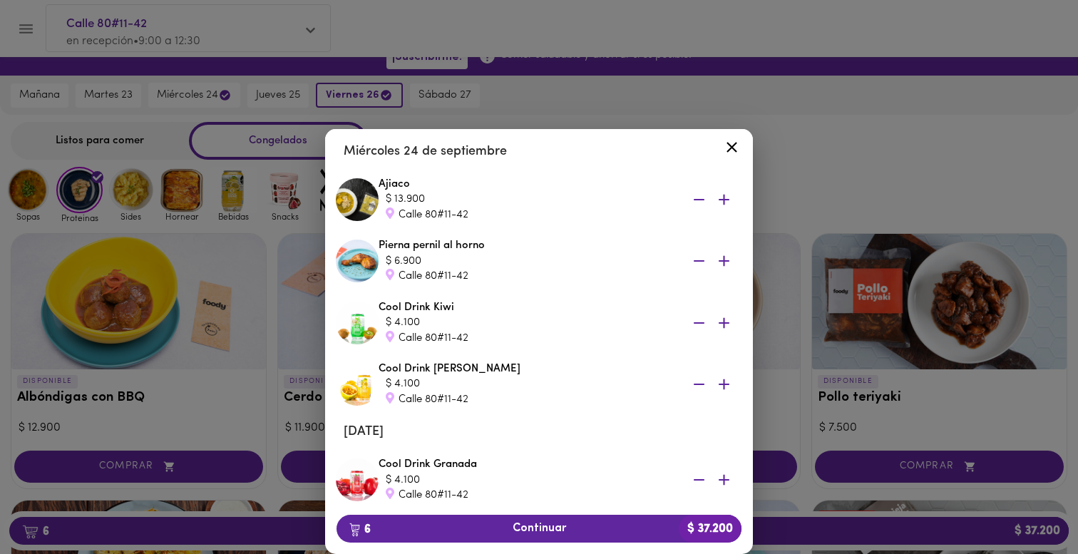
scroll to position [36, 0]
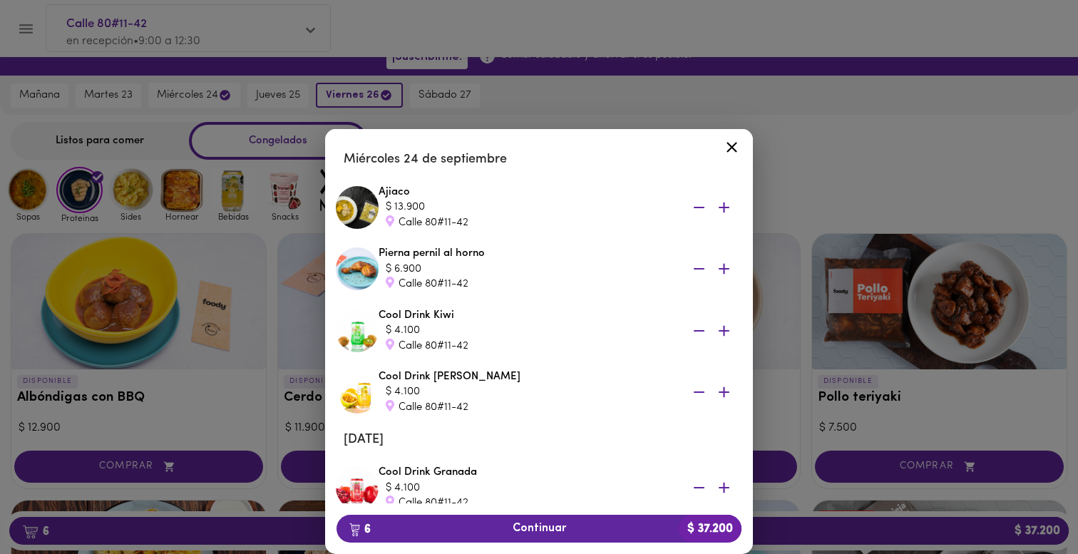
click at [519, 93] on div "Tu Carrito Miércoles 24 de septiembre Ajiaco $ 13.900 Calle 80#11-42 Pierna per…" at bounding box center [539, 318] width 1078 height 470
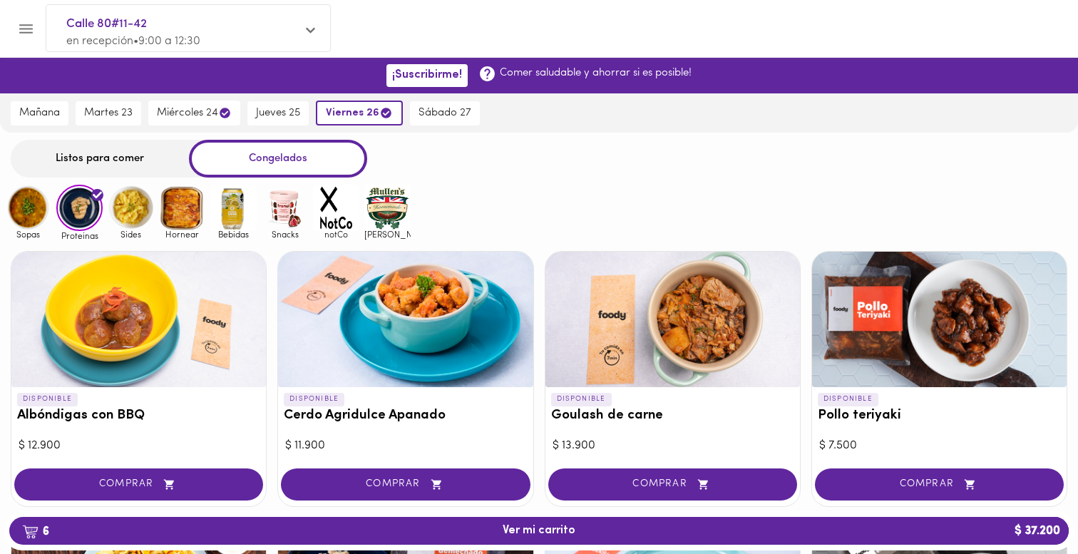
click at [25, 206] on img at bounding box center [28, 208] width 46 height 46
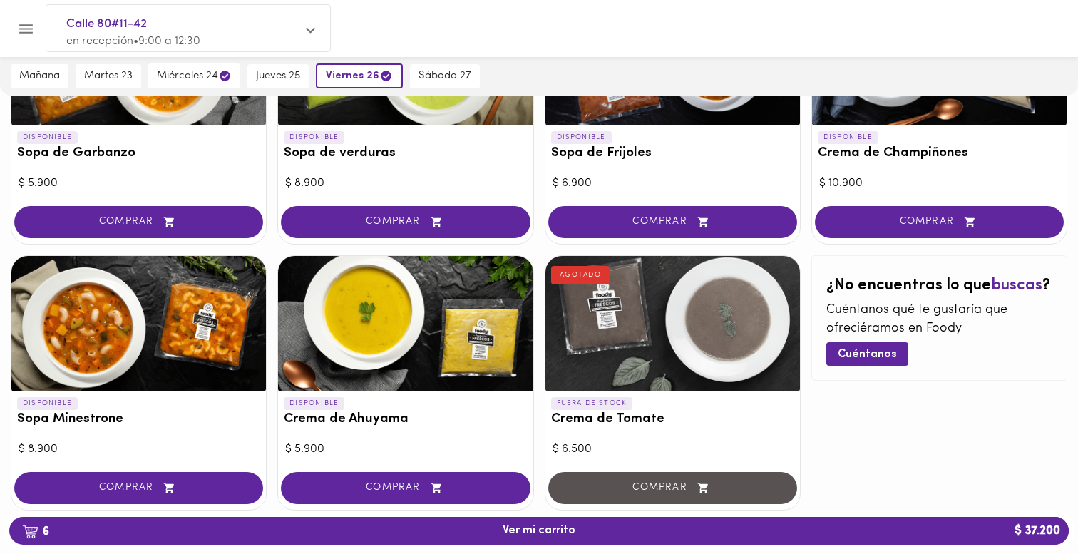
scroll to position [799, 0]
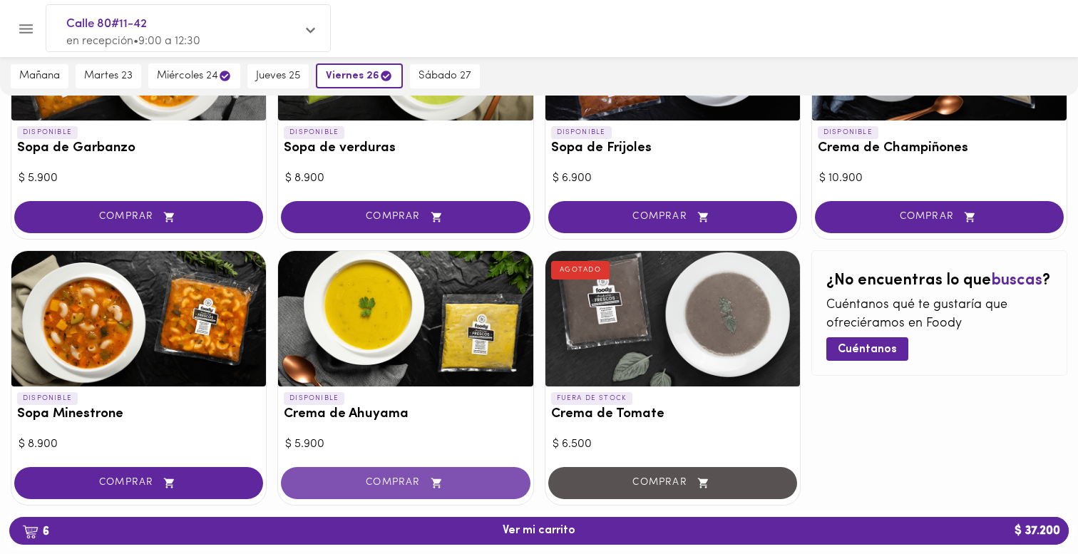
click at [385, 481] on span "COMPRAR" at bounding box center [405, 483] width 213 height 12
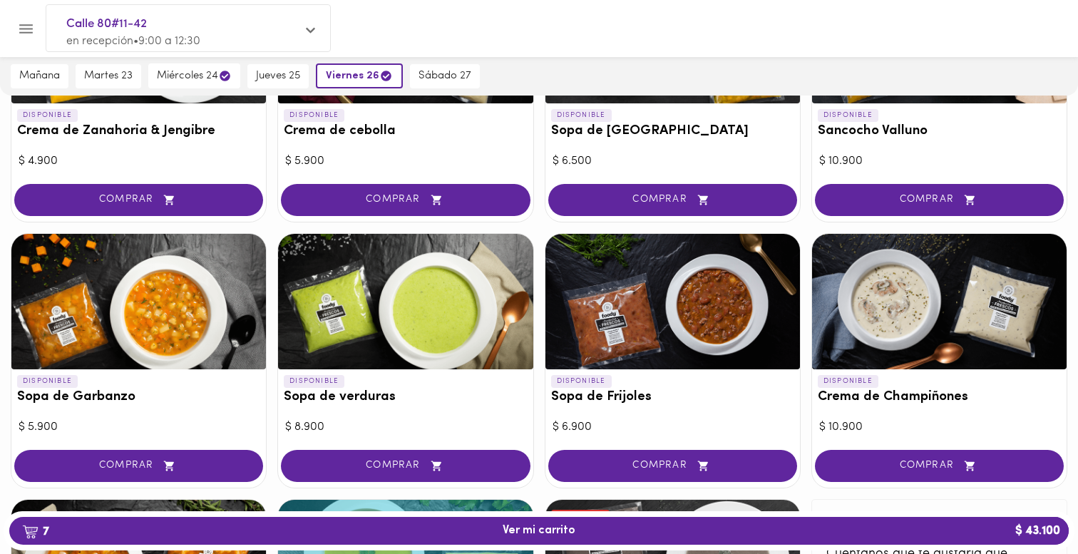
scroll to position [0, 0]
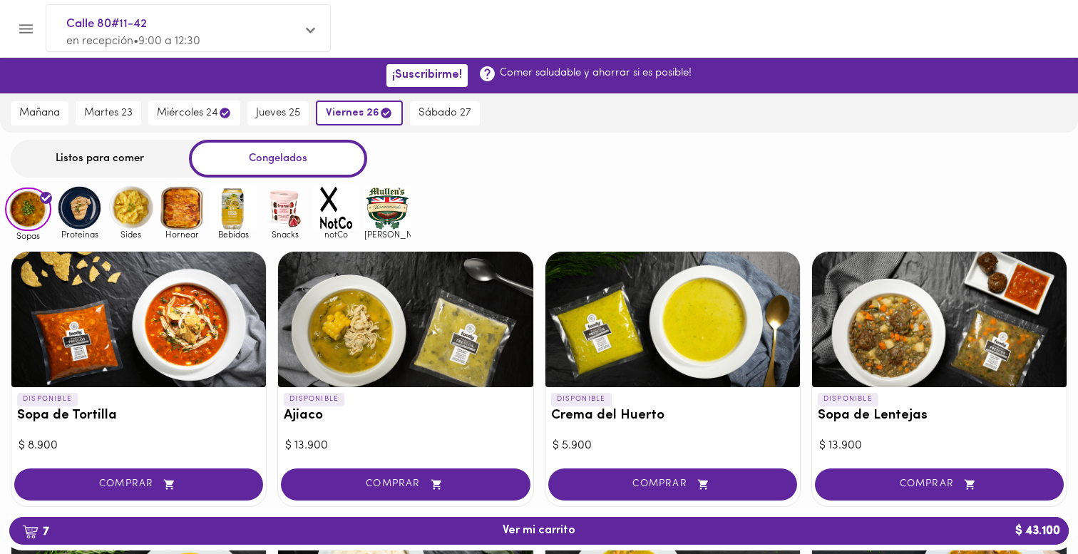
click at [87, 216] on img at bounding box center [79, 208] width 46 height 46
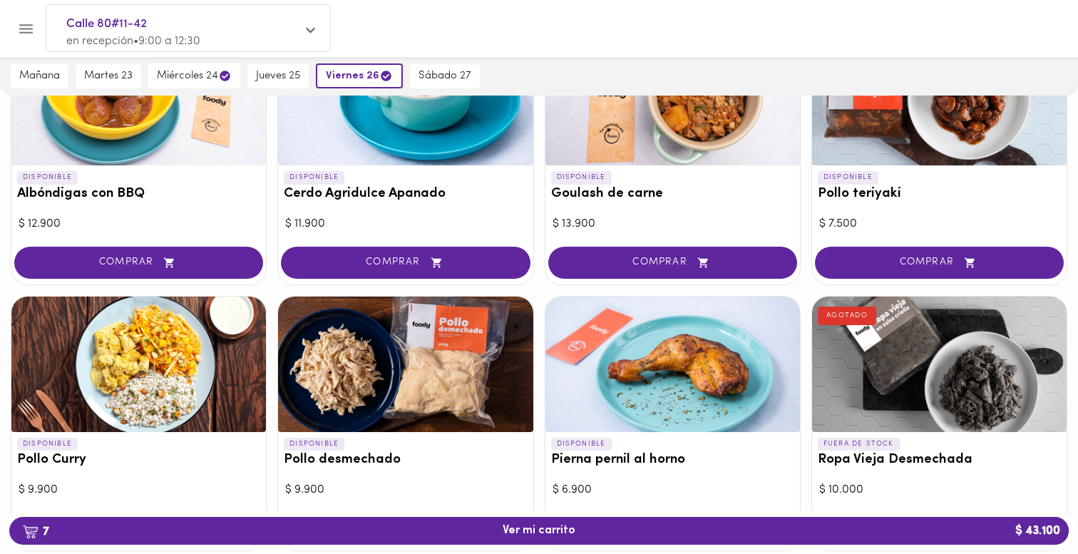
scroll to position [216, 0]
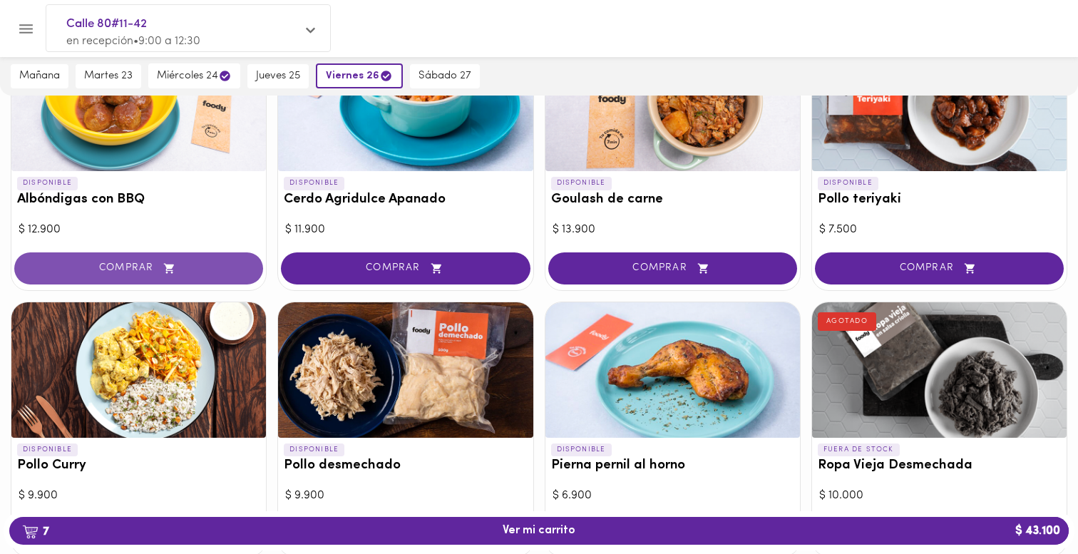
click at [214, 268] on span "COMPRAR" at bounding box center [138, 268] width 213 height 12
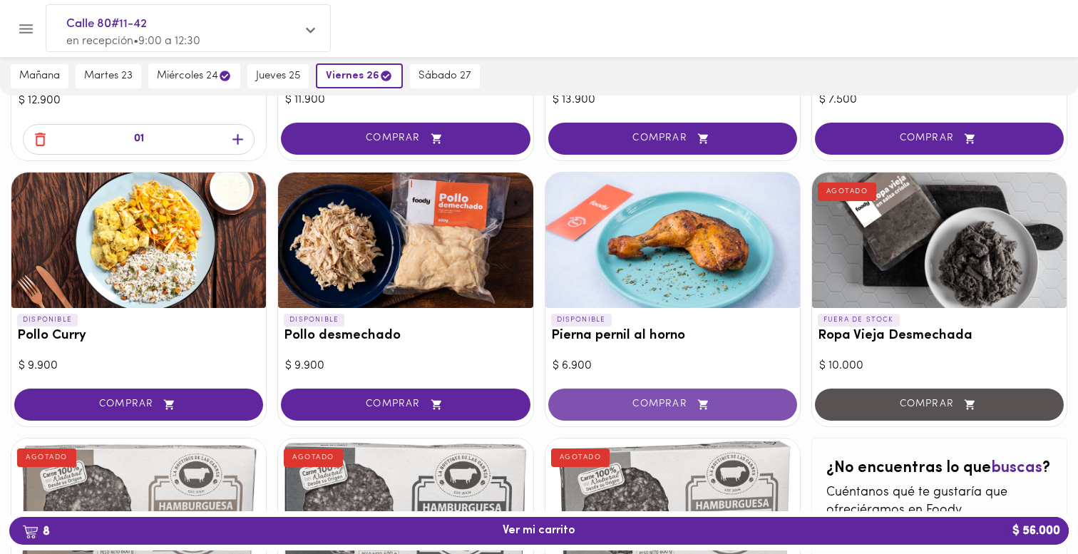
click at [619, 409] on span "COMPRAR" at bounding box center [672, 404] width 213 height 12
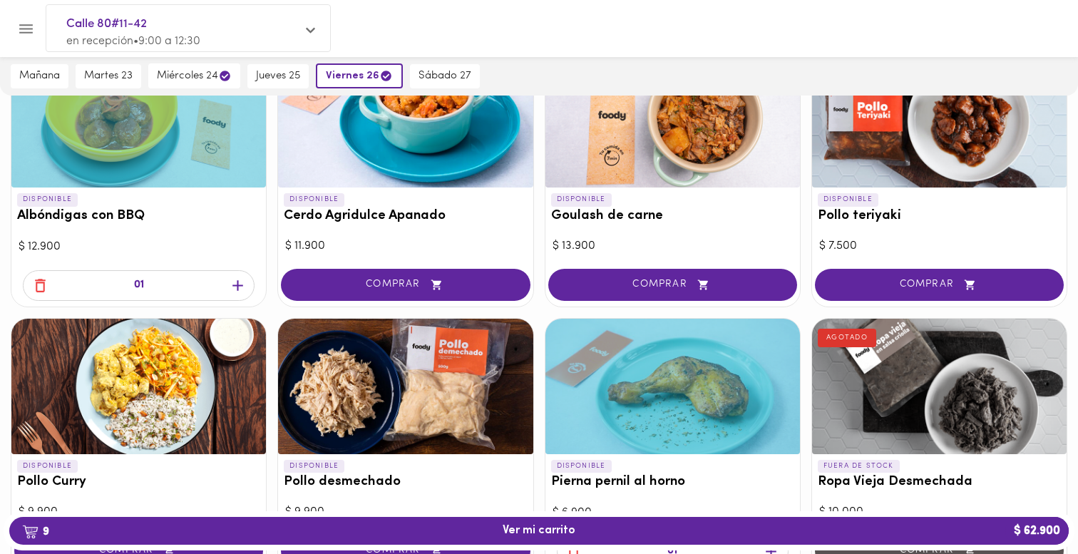
scroll to position [0, 0]
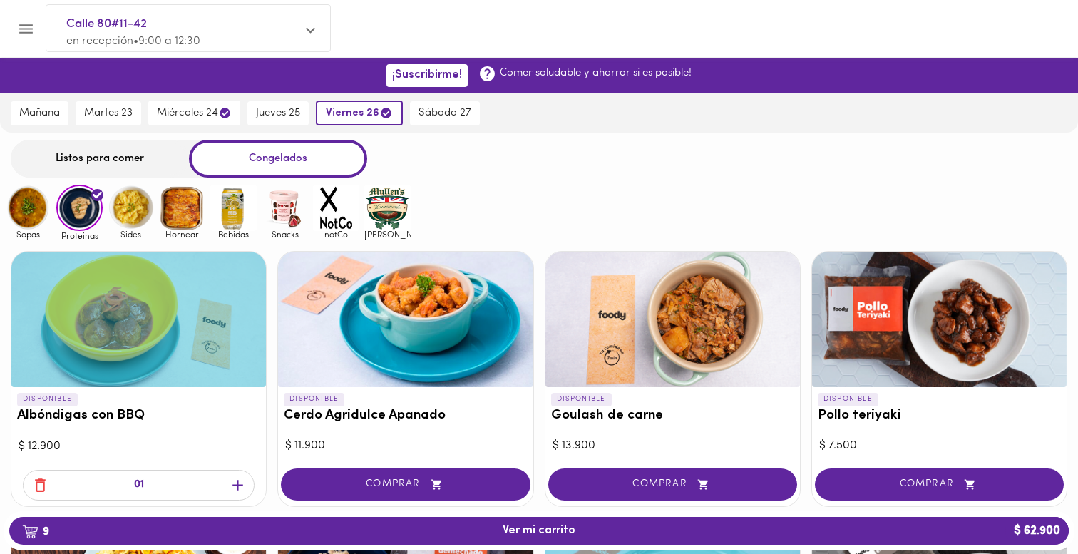
click at [125, 202] on img at bounding box center [131, 208] width 46 height 46
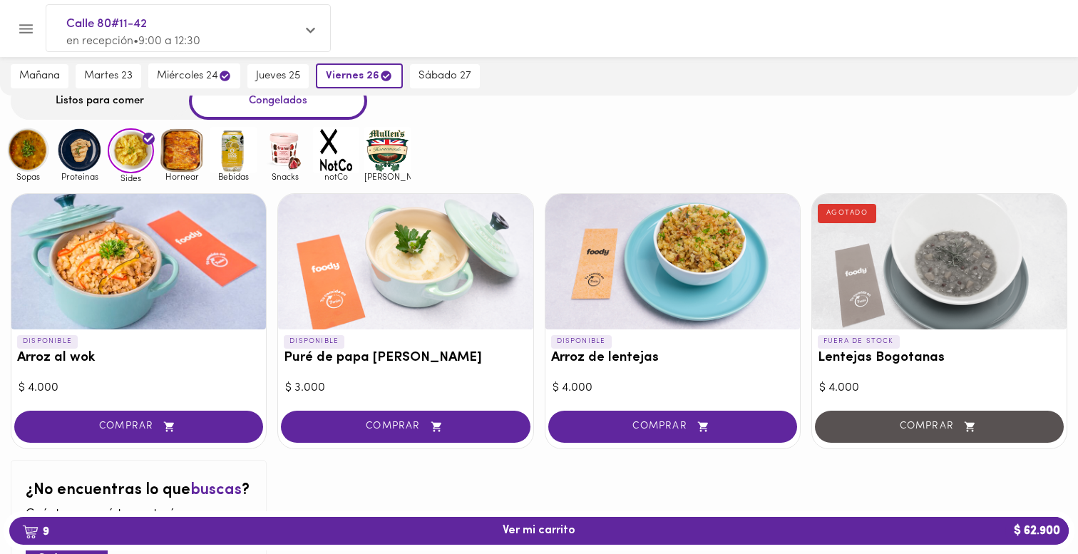
scroll to position [59, 0]
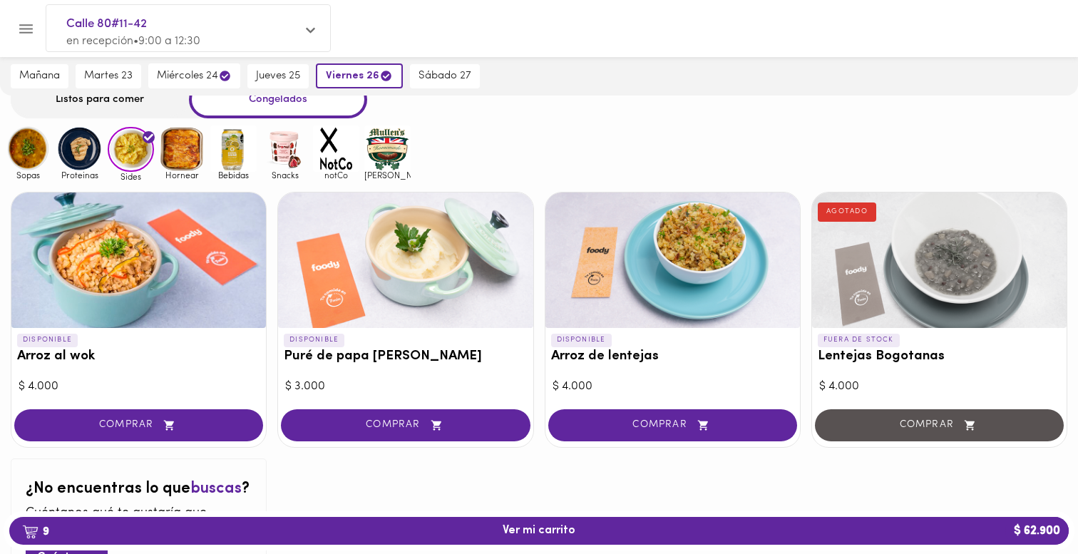
click at [609, 387] on div "$ 4.000" at bounding box center [672, 386] width 240 height 16
click at [611, 416] on button "COMPRAR" at bounding box center [672, 425] width 249 height 32
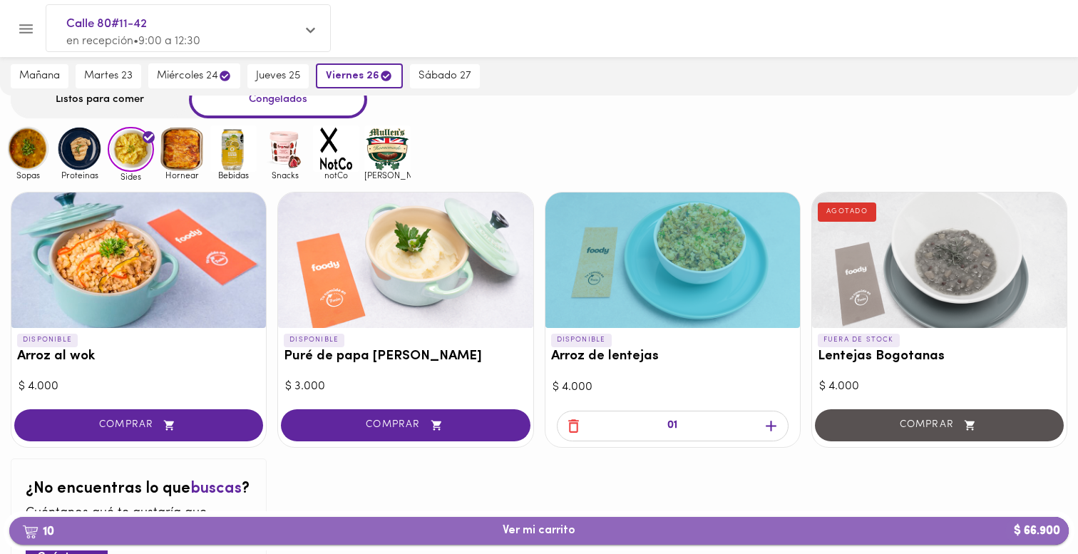
click at [651, 522] on button "10 Ver mi carrito $ 66.900" at bounding box center [538, 531] width 1059 height 28
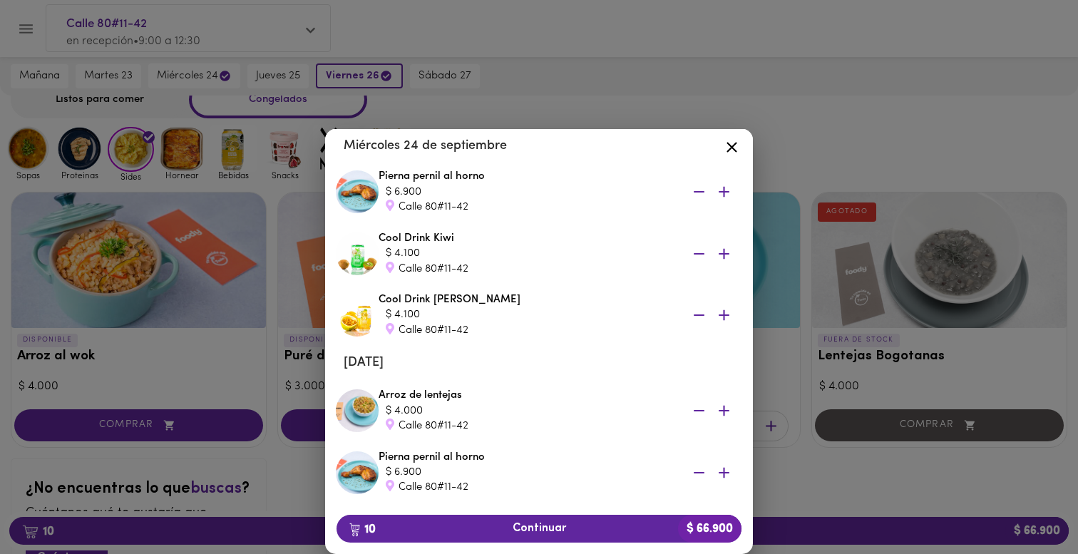
scroll to position [165, 0]
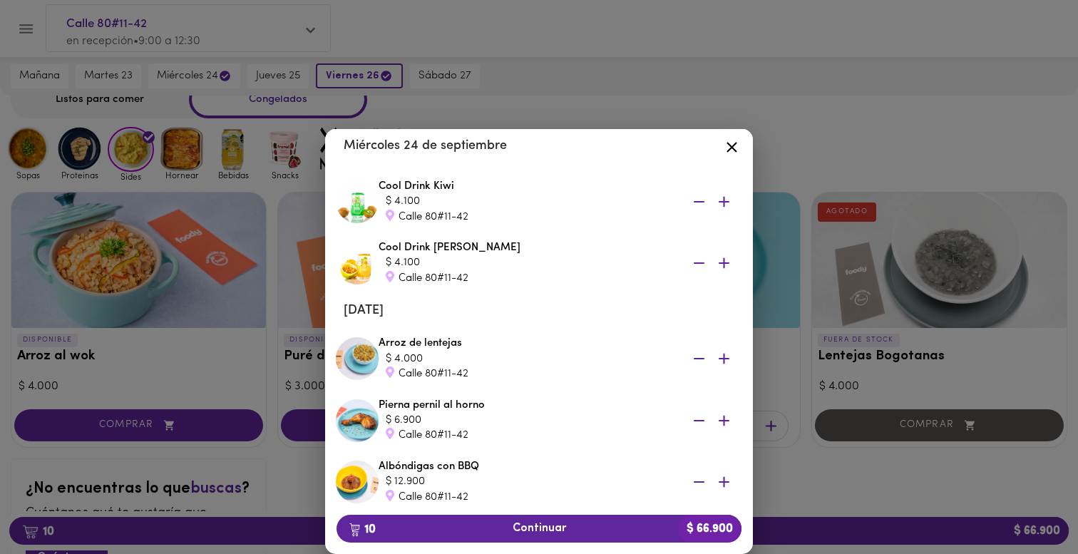
click at [699, 421] on icon "button" at bounding box center [699, 420] width 11 height 1
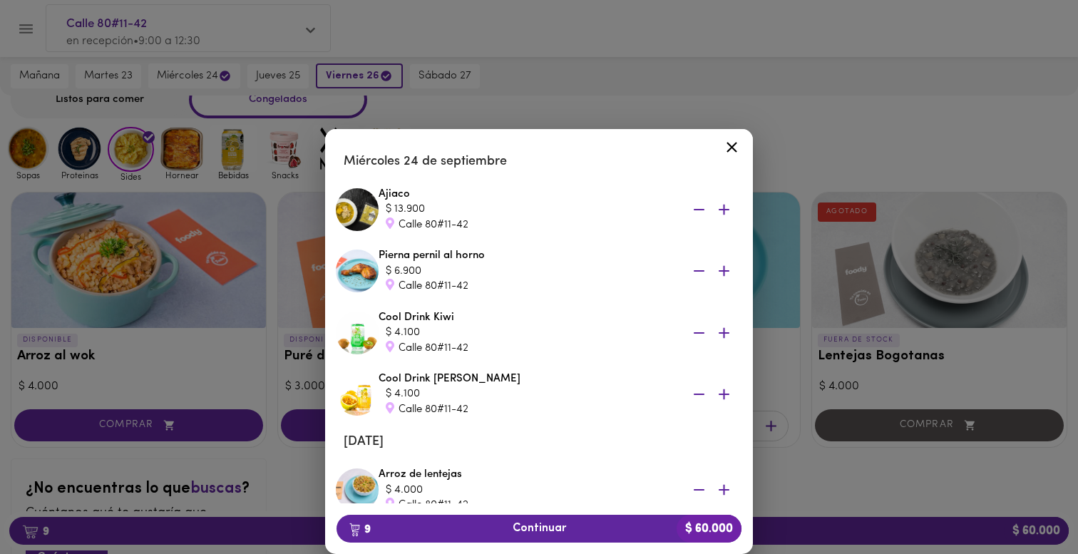
scroll to position [0, 0]
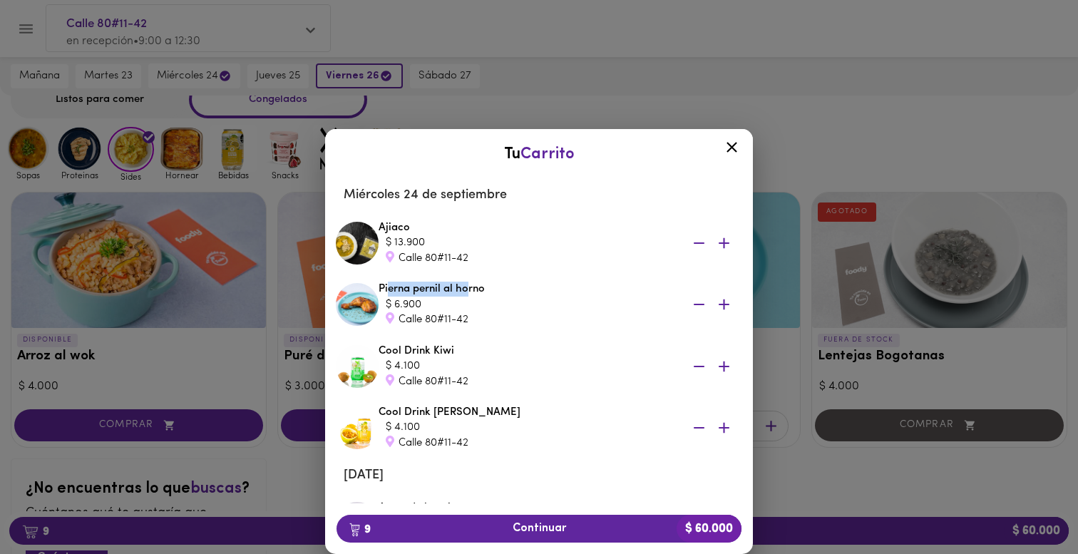
drag, startPoint x: 387, startPoint y: 287, endPoint x: 466, endPoint y: 290, distance: 79.2
click at [466, 290] on div "Pierna pernil al horno $ 6.900 Calle 80#11-42" at bounding box center [560, 305] width 364 height 46
drag, startPoint x: 386, startPoint y: 222, endPoint x: 439, endPoint y: 275, distance: 75.1
click at [439, 275] on div "Miércoles 24 de septiembre Ajiaco $ 13.900 Calle 80#11-42 Pierna pernil al horn…" at bounding box center [538, 318] width 413 height 280
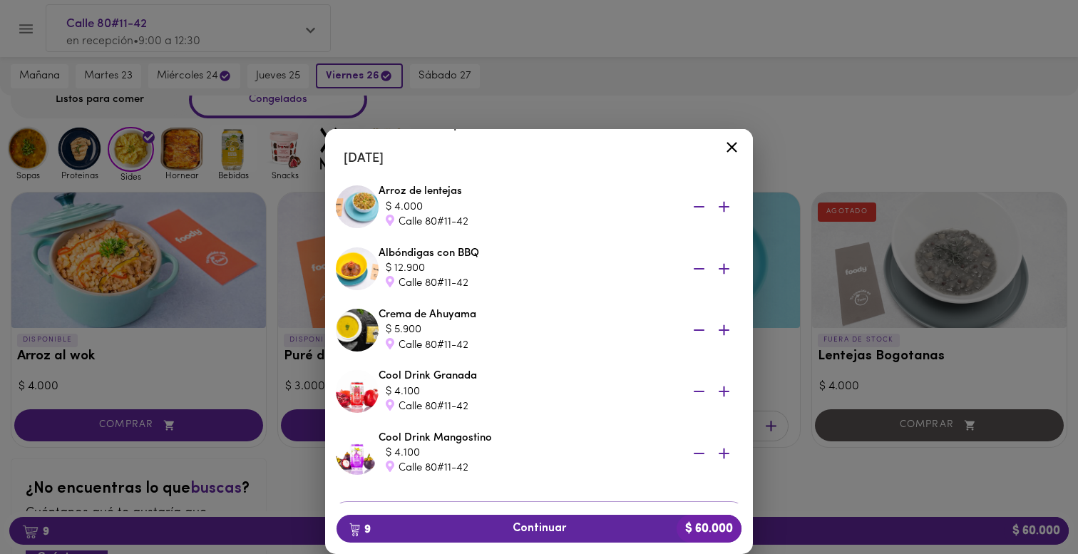
scroll to position [342, 0]
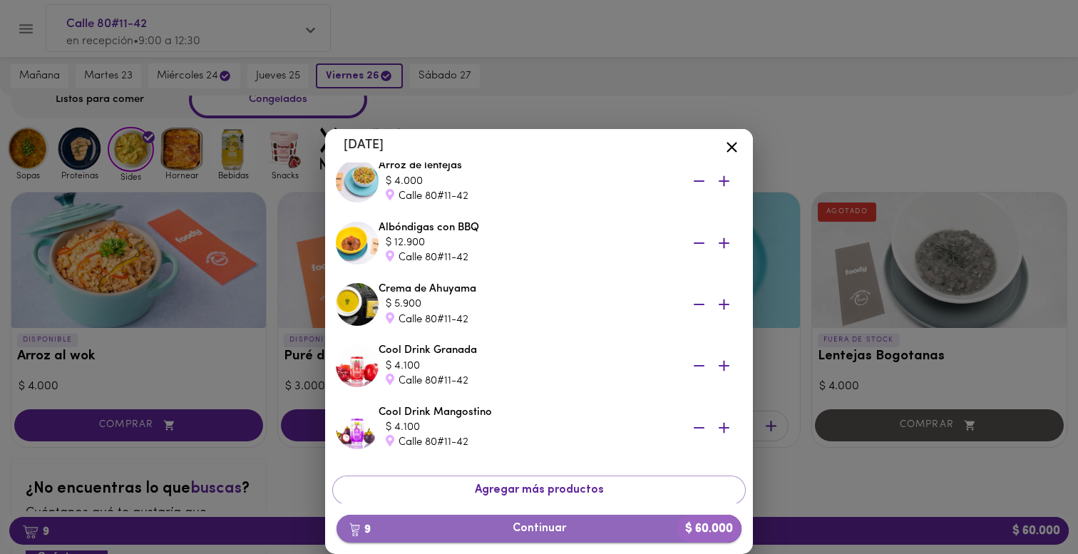
click at [622, 528] on span "9 Continuar $ 60.000" at bounding box center [539, 529] width 382 height 14
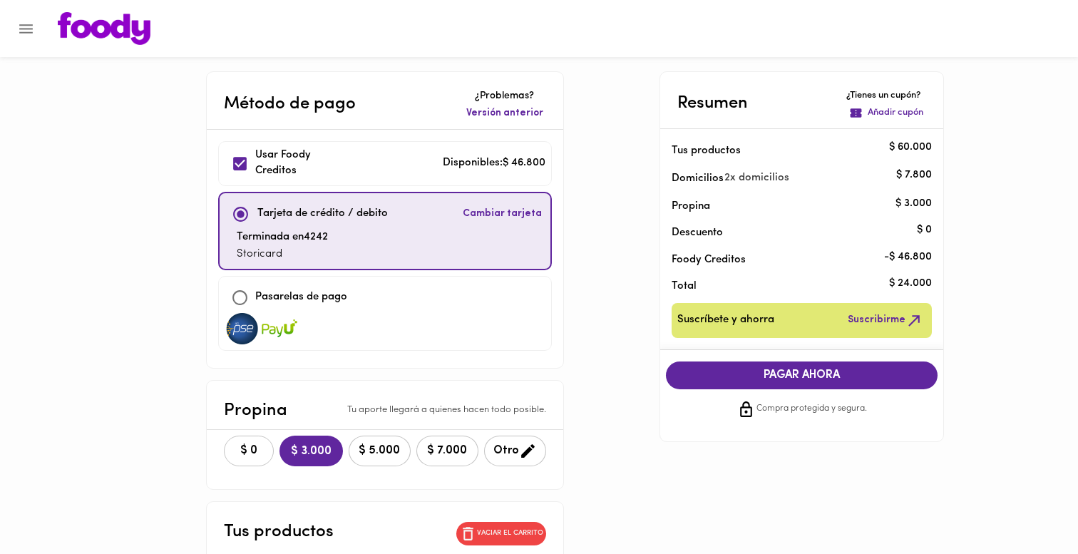
click at [240, 441] on button "$ 0" at bounding box center [249, 451] width 50 height 31
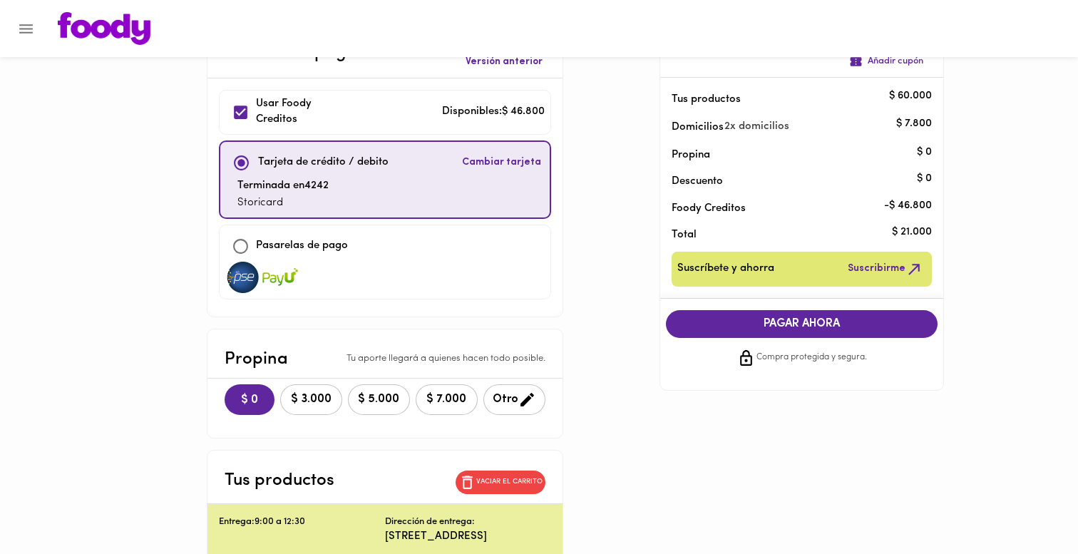
scroll to position [43, 0]
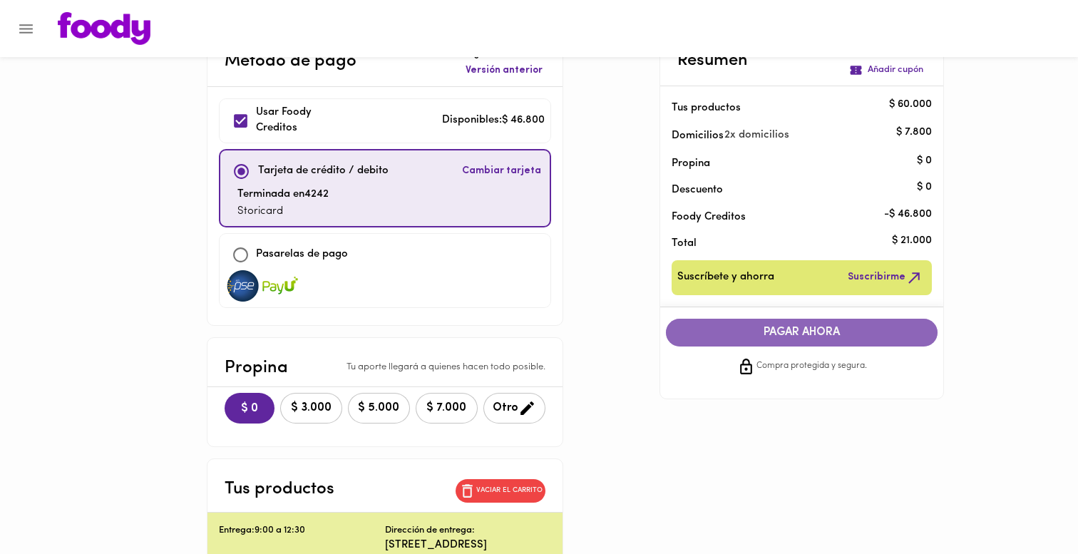
click at [893, 324] on button "PAGAR AHORA" at bounding box center [802, 333] width 272 height 28
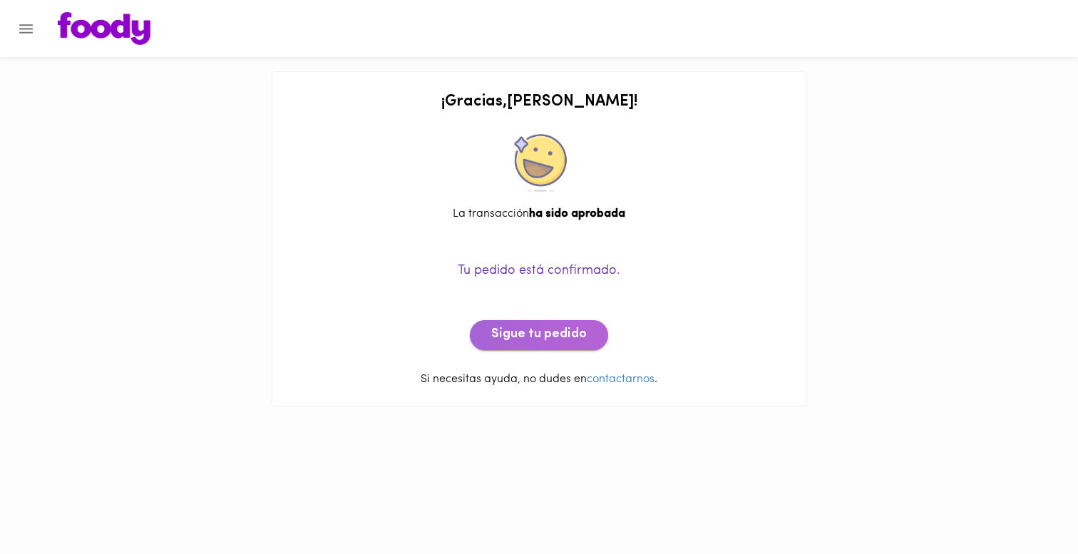
click at [545, 328] on span "Sigue tu pedido" at bounding box center [539, 335] width 96 height 16
